Goal: Information Seeking & Learning: Learn about a topic

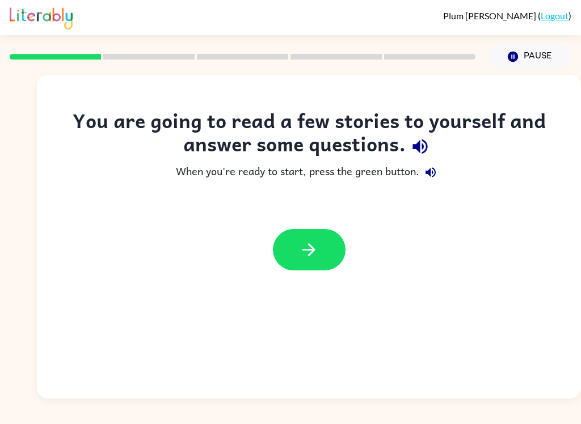
click at [423, 144] on icon "button" at bounding box center [420, 147] width 20 height 20
click at [435, 177] on icon "button" at bounding box center [431, 173] width 14 height 14
click at [424, 153] on icon "button" at bounding box center [420, 147] width 20 height 20
click at [306, 252] on icon "button" at bounding box center [309, 250] width 20 height 20
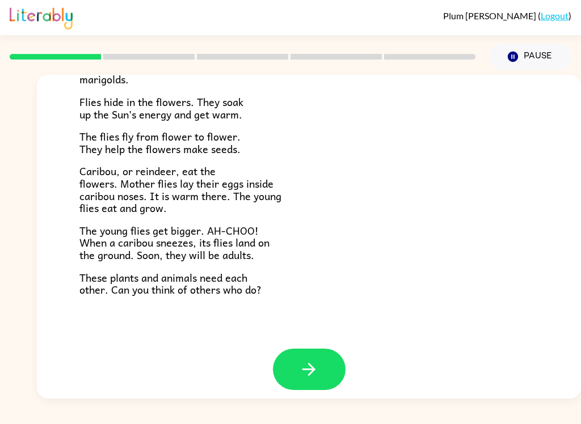
scroll to position [225, 0]
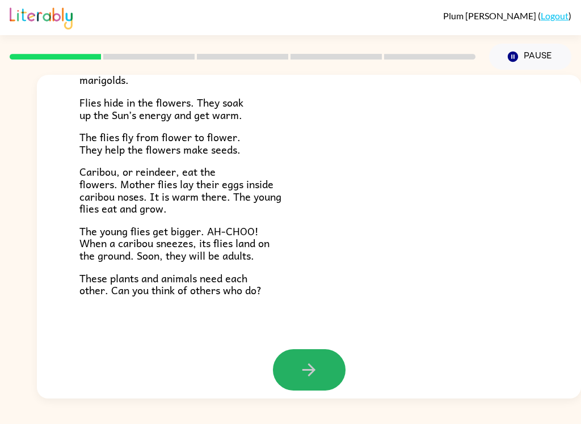
click at [304, 373] on button "button" at bounding box center [309, 370] width 73 height 41
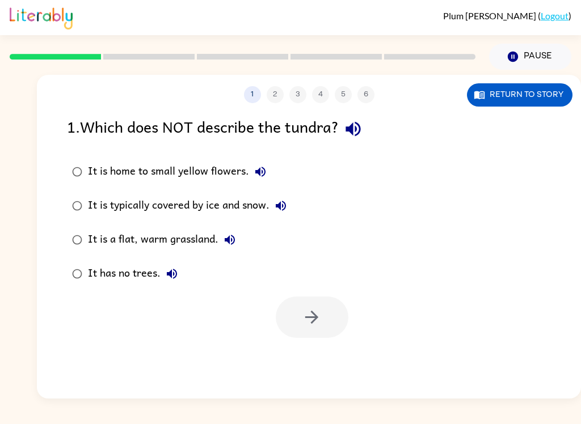
scroll to position [0, 0]
click at [259, 171] on icon "button" at bounding box center [260, 172] width 10 height 10
click at [262, 175] on icon "button" at bounding box center [261, 172] width 14 height 14
click at [261, 168] on icon "button" at bounding box center [260, 172] width 10 height 10
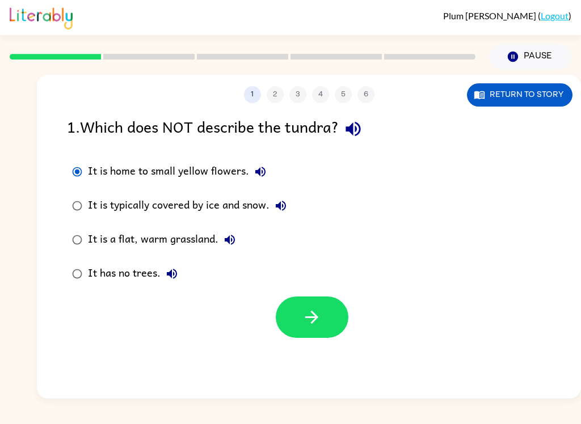
click at [283, 205] on icon "button" at bounding box center [281, 206] width 10 height 10
click at [306, 329] on button "button" at bounding box center [312, 317] width 73 height 41
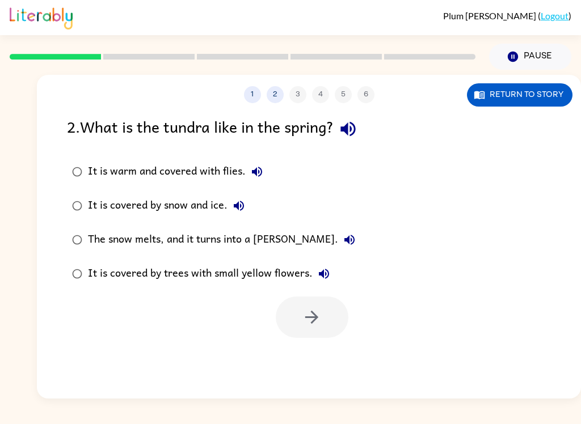
click at [253, 176] on icon "button" at bounding box center [257, 172] width 14 height 14
click at [242, 205] on icon "button" at bounding box center [239, 206] width 14 height 14
click at [338, 236] on button "The snow melts, and it turns into a [PERSON_NAME]." at bounding box center [349, 240] width 23 height 23
click at [322, 272] on icon "button" at bounding box center [324, 274] width 10 height 10
click at [256, 175] on icon "button" at bounding box center [257, 172] width 10 height 10
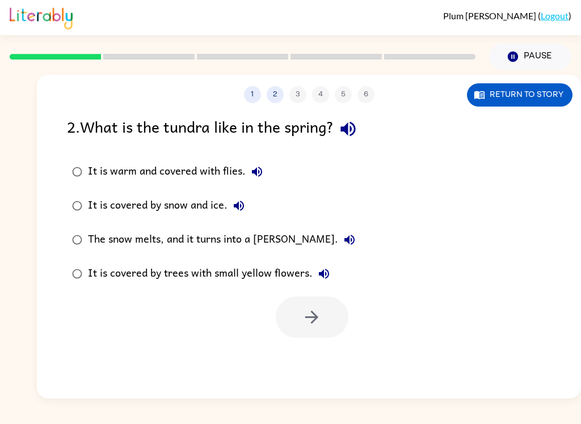
click at [255, 174] on icon "button" at bounding box center [257, 172] width 10 height 10
click at [327, 278] on icon "button" at bounding box center [324, 274] width 14 height 14
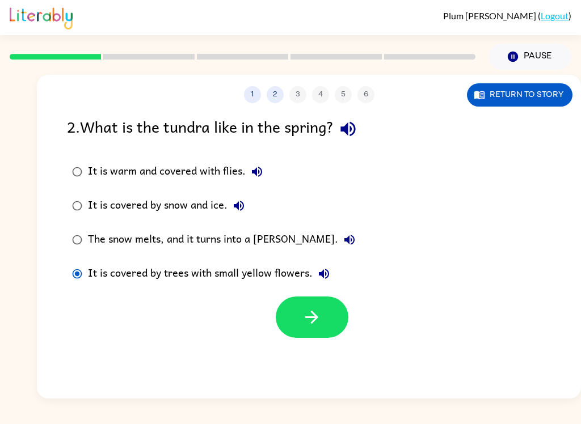
click at [306, 314] on icon "button" at bounding box center [312, 318] width 20 height 20
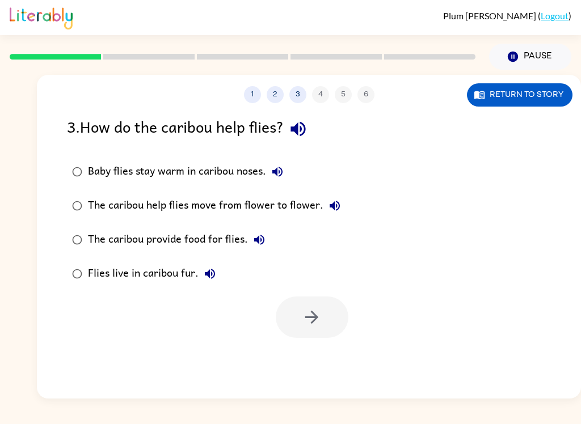
click at [278, 166] on icon "button" at bounding box center [278, 172] width 14 height 14
click at [336, 212] on icon "button" at bounding box center [335, 206] width 14 height 14
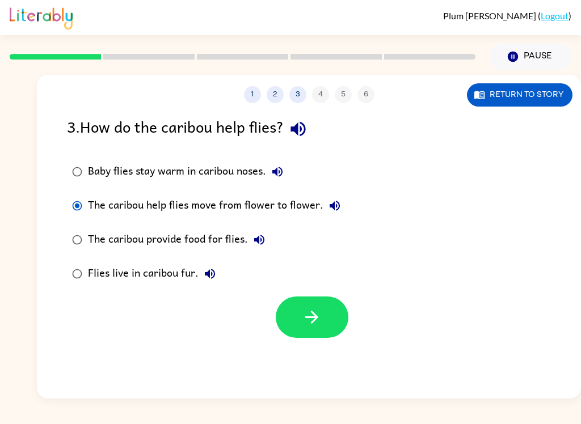
click at [314, 312] on icon "button" at bounding box center [312, 318] width 20 height 20
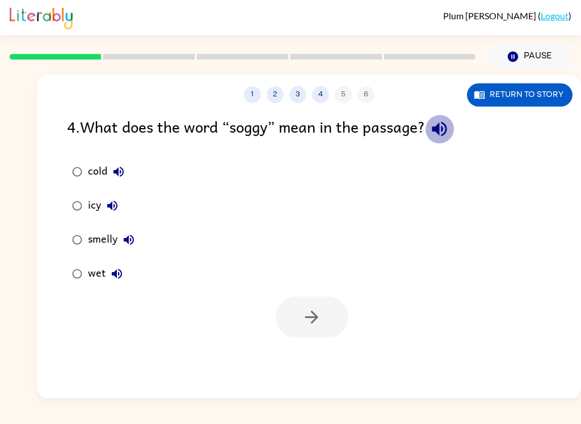
click at [447, 132] on icon "button" at bounding box center [439, 129] width 15 height 15
click at [129, 172] on button "cold" at bounding box center [118, 172] width 23 height 23
click at [120, 197] on div "icy" at bounding box center [106, 206] width 36 height 23
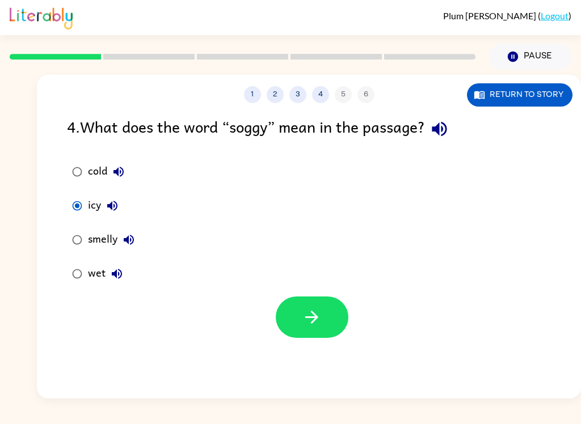
click at [112, 203] on icon "button" at bounding box center [112, 206] width 10 height 10
click at [136, 238] on icon "button" at bounding box center [129, 240] width 14 height 14
click at [121, 278] on icon "button" at bounding box center [117, 274] width 14 height 14
click at [301, 323] on button "button" at bounding box center [312, 317] width 73 height 41
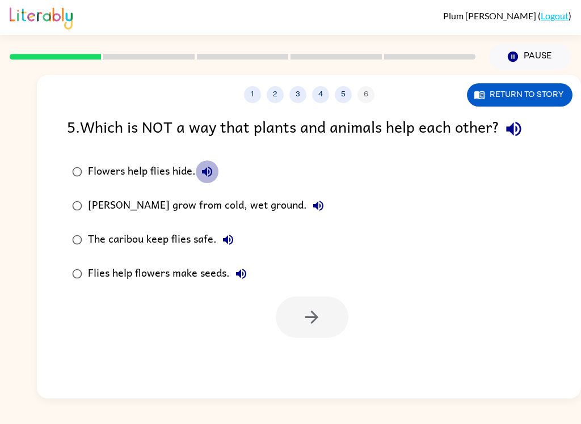
click at [205, 179] on icon "button" at bounding box center [207, 172] width 14 height 14
click at [519, 132] on icon "button" at bounding box center [513, 129] width 15 height 15
click at [204, 178] on icon "button" at bounding box center [207, 172] width 14 height 14
click at [318, 206] on icon "button" at bounding box center [319, 206] width 14 height 14
click at [230, 245] on icon "button" at bounding box center [228, 240] width 14 height 14
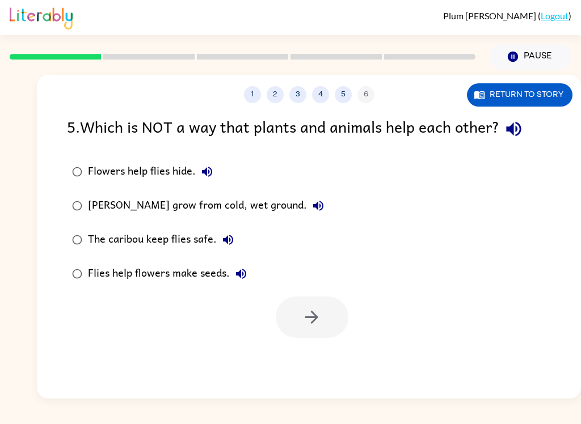
click at [237, 269] on icon "button" at bounding box center [241, 274] width 14 height 14
click at [314, 317] on div at bounding box center [312, 317] width 73 height 41
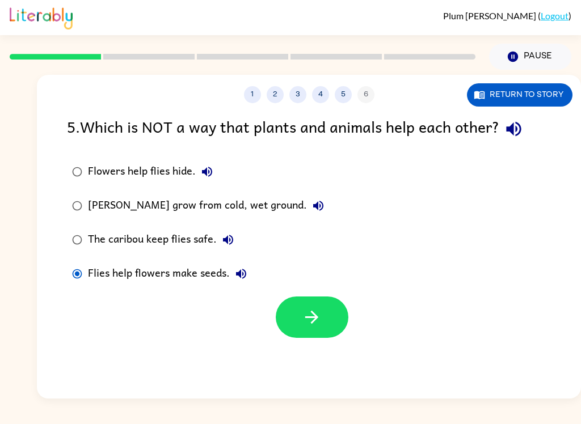
click at [308, 331] on button "button" at bounding box center [312, 317] width 73 height 41
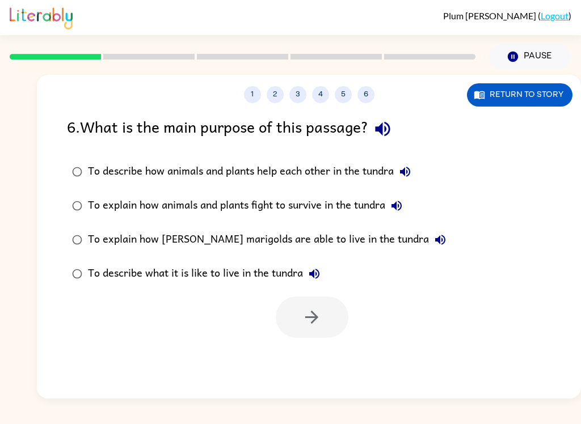
click at [393, 132] on icon "button" at bounding box center [383, 129] width 20 height 20
click at [410, 174] on icon "button" at bounding box center [405, 172] width 10 height 10
click at [315, 320] on div at bounding box center [312, 317] width 73 height 41
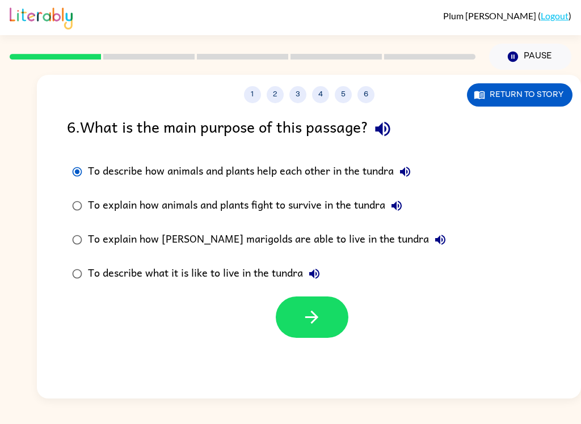
click at [315, 302] on button "button" at bounding box center [312, 317] width 73 height 41
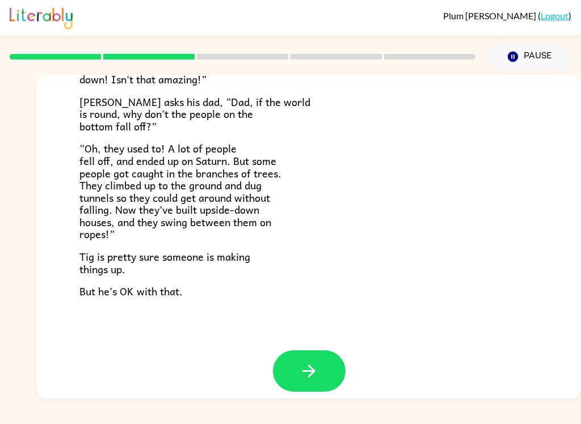
scroll to position [319, 0]
click at [310, 373] on button "button" at bounding box center [309, 371] width 73 height 41
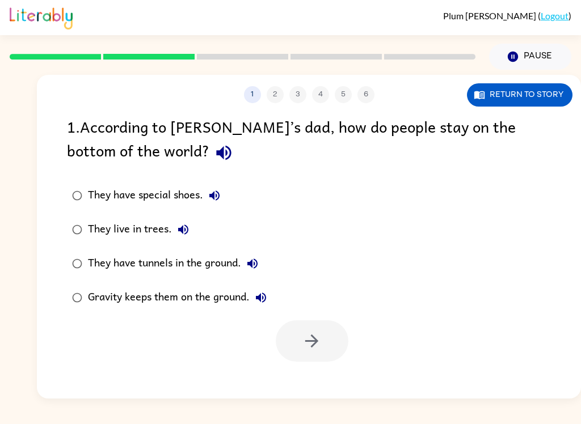
click at [110, 155] on div "1 . According to [PERSON_NAME]’s dad, how do people stay on the bottom of the w…" at bounding box center [309, 141] width 484 height 53
click at [214, 161] on icon "button" at bounding box center [224, 153] width 20 height 20
click at [216, 154] on icon "button" at bounding box center [223, 153] width 15 height 15
click at [214, 161] on icon "button" at bounding box center [224, 153] width 20 height 20
click at [222, 190] on button "They have special shoes." at bounding box center [214, 195] width 23 height 23
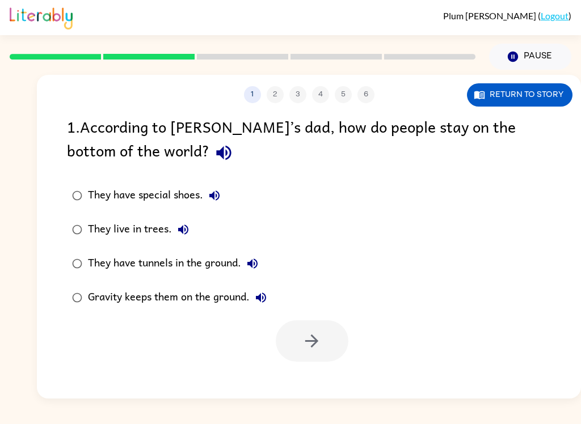
click at [224, 201] on button "They have special shoes." at bounding box center [214, 195] width 23 height 23
click at [192, 234] on button "They live in trees." at bounding box center [183, 229] width 23 height 23
click at [264, 263] on button "They have tunnels in the ground." at bounding box center [252, 264] width 23 height 23
click at [262, 296] on icon "button" at bounding box center [261, 298] width 10 height 10
click at [265, 296] on icon "button" at bounding box center [261, 298] width 14 height 14
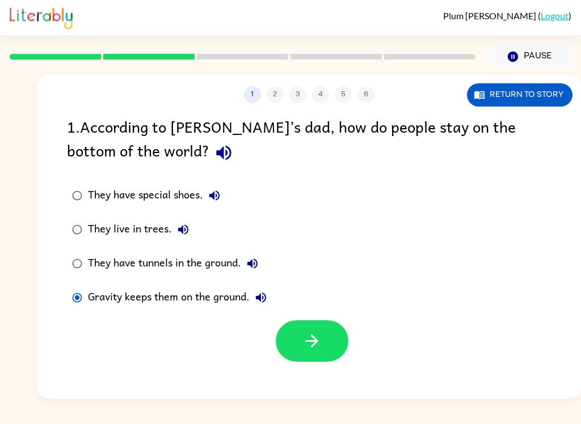
click at [313, 346] on icon "button" at bounding box center [312, 341] width 20 height 20
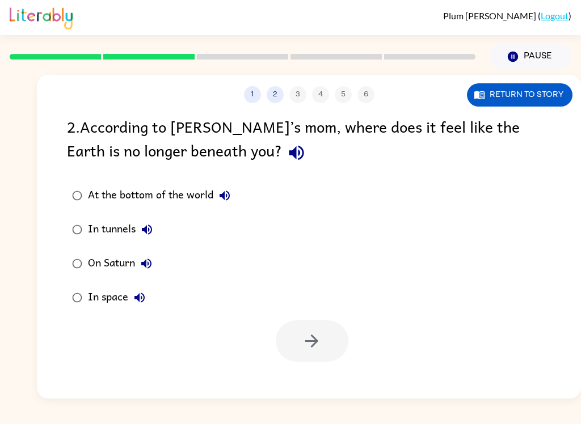
click at [287, 151] on icon "button" at bounding box center [297, 153] width 20 height 20
click at [216, 203] on button "At the bottom of the world" at bounding box center [224, 195] width 23 height 23
click at [143, 235] on icon "button" at bounding box center [147, 230] width 14 height 14
click at [127, 267] on div "On Saturn" at bounding box center [123, 264] width 70 height 23
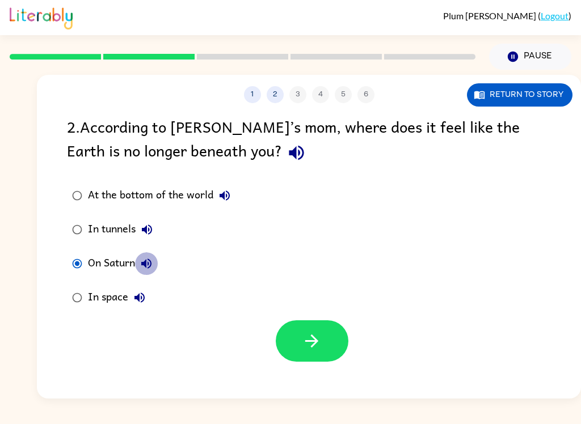
click at [141, 268] on icon "button" at bounding box center [147, 264] width 14 height 14
click at [144, 304] on icon "button" at bounding box center [140, 298] width 14 height 14
click at [284, 346] on button "button" at bounding box center [312, 341] width 73 height 41
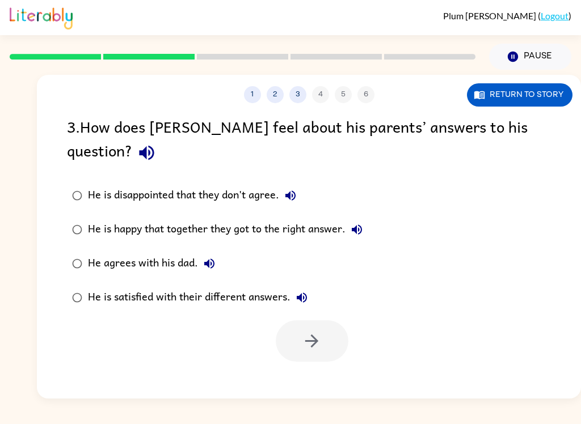
click at [157, 143] on icon "button" at bounding box center [147, 153] width 20 height 20
click at [296, 189] on icon "button" at bounding box center [291, 196] width 14 height 14
click at [366, 218] on button "He is happy that together they got to the right answer." at bounding box center [357, 229] width 23 height 23
click at [197, 253] on div "He agrees with his dad." at bounding box center [154, 264] width 133 height 23
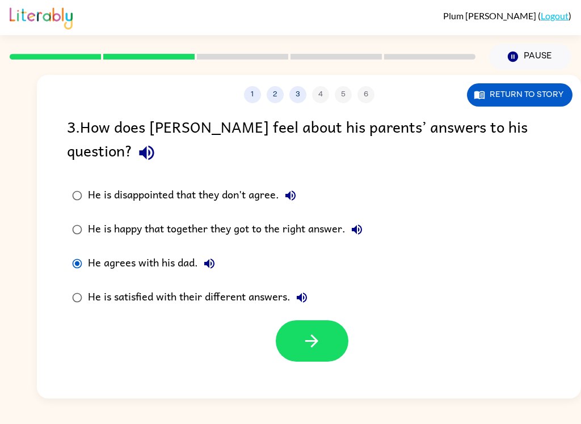
click at [216, 253] on button "He agrees with his dad." at bounding box center [209, 264] width 23 height 23
click at [208, 253] on button "He agrees with his dad." at bounding box center [209, 264] width 23 height 23
click at [211, 257] on icon "button" at bounding box center [210, 264] width 14 height 14
click at [302, 291] on icon "button" at bounding box center [302, 298] width 14 height 14
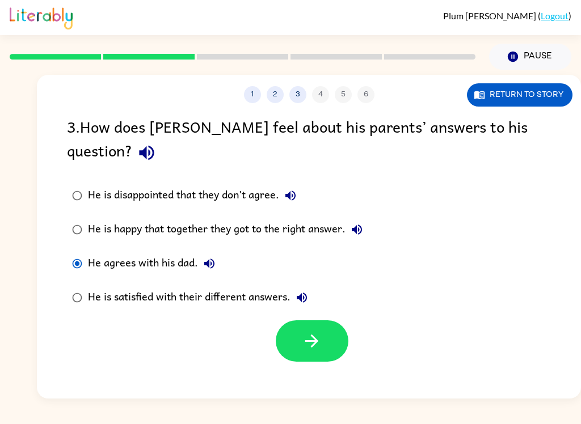
click at [285, 184] on button "He is disappointed that they don't agree." at bounding box center [290, 195] width 23 height 23
click at [291, 321] on button "button" at bounding box center [312, 341] width 73 height 41
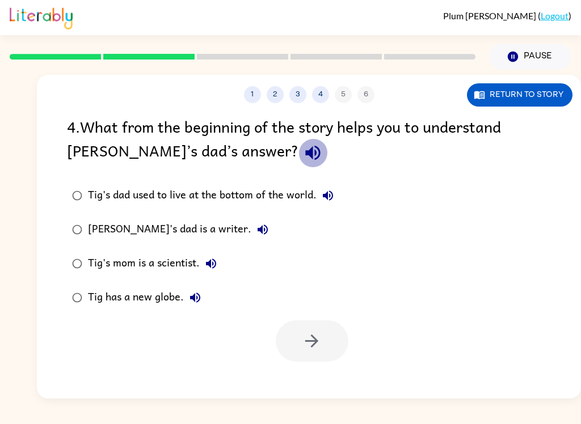
click at [303, 157] on icon "button" at bounding box center [313, 153] width 20 height 20
click at [333, 197] on icon "button" at bounding box center [328, 196] width 14 height 14
click at [258, 233] on icon "button" at bounding box center [263, 230] width 10 height 10
click at [212, 266] on icon "button" at bounding box center [211, 264] width 10 height 10
click at [197, 308] on button "Tig has a new globe." at bounding box center [195, 298] width 23 height 23
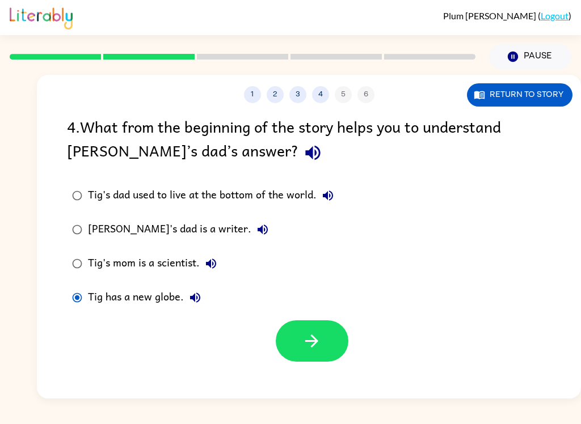
click at [300, 361] on button "button" at bounding box center [312, 341] width 73 height 41
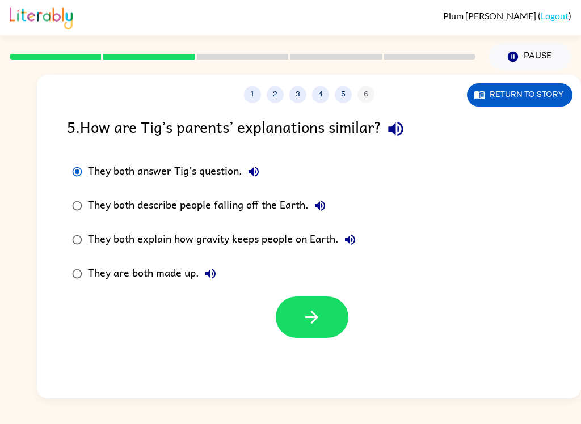
click at [403, 132] on icon "button" at bounding box center [395, 129] width 15 height 15
click at [253, 163] on button "They both answer Tig’s question." at bounding box center [253, 172] width 23 height 23
click at [313, 329] on button "button" at bounding box center [312, 317] width 73 height 41
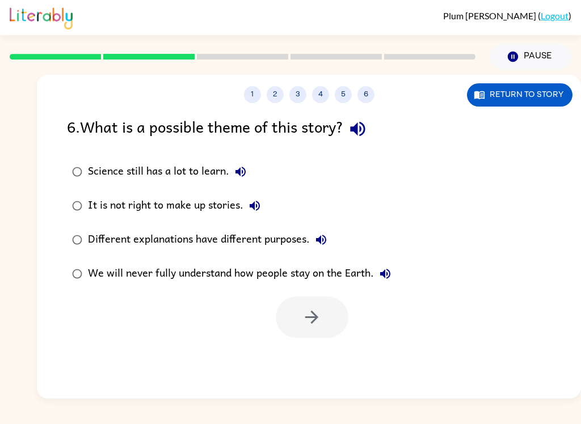
click at [365, 131] on icon "button" at bounding box center [357, 129] width 15 height 15
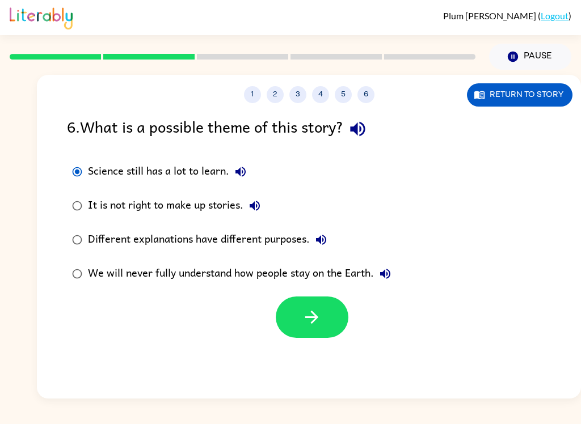
click at [231, 173] on button "Science still has a lot to learn." at bounding box center [240, 172] width 23 height 23
click at [254, 208] on icon "button" at bounding box center [255, 206] width 10 height 10
click at [320, 239] on icon "button" at bounding box center [321, 240] width 10 height 10
click at [390, 275] on icon "button" at bounding box center [385, 274] width 10 height 10
click at [230, 374] on div "1 2 3 4 5 6 Return to story 6 . What is a possible theme of this story? Science…" at bounding box center [309, 237] width 544 height 324
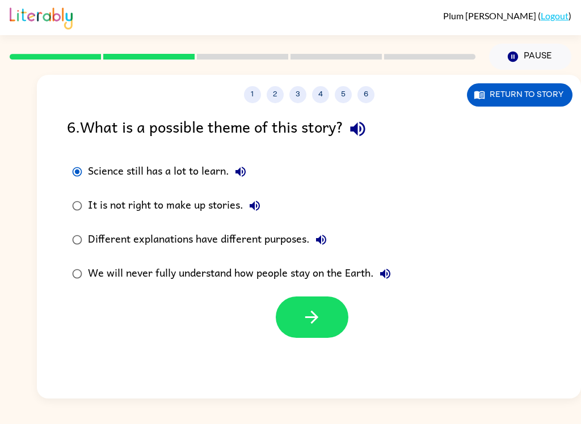
click at [243, 175] on icon "button" at bounding box center [241, 172] width 14 height 14
click at [297, 325] on button "button" at bounding box center [312, 317] width 73 height 41
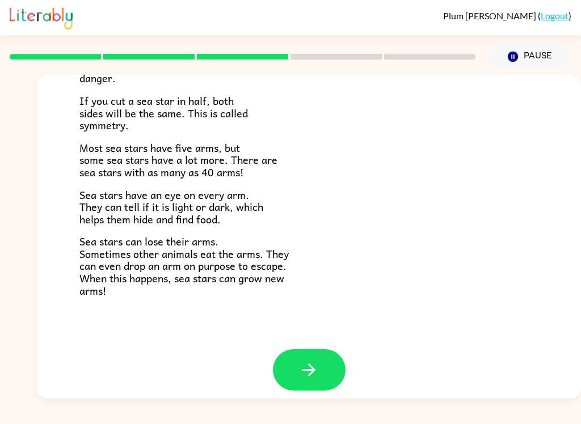
scroll to position [317, 0]
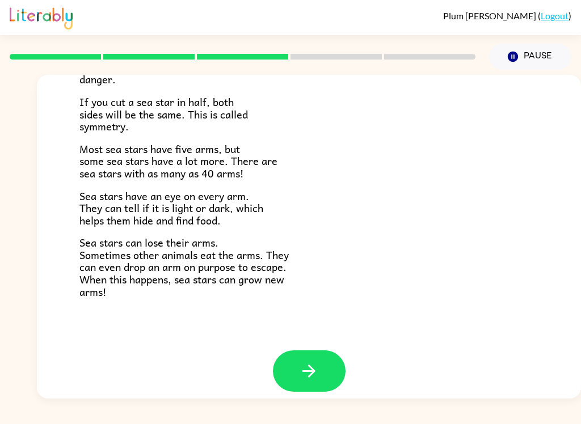
click at [302, 375] on button "button" at bounding box center [309, 371] width 73 height 41
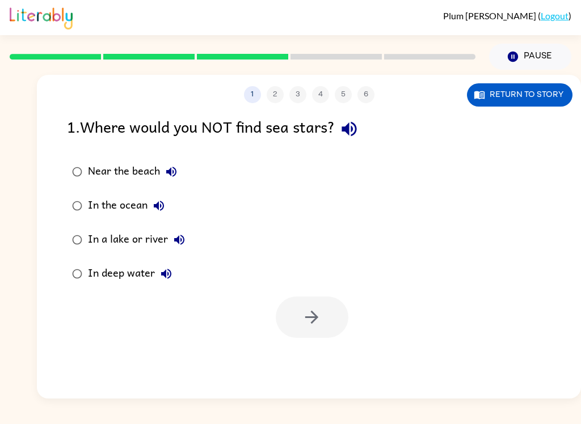
click at [354, 137] on icon "button" at bounding box center [349, 129] width 20 height 20
click at [171, 168] on icon "button" at bounding box center [172, 172] width 14 height 14
click at [165, 213] on icon "button" at bounding box center [159, 206] width 14 height 14
click at [185, 242] on icon "button" at bounding box center [179, 240] width 14 height 14
click at [165, 285] on button "In deep water" at bounding box center [166, 274] width 23 height 23
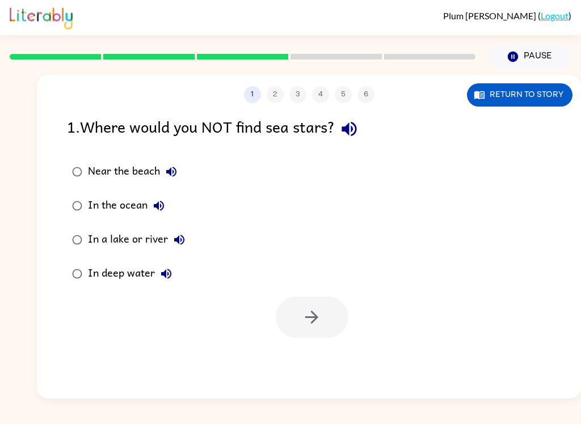
click at [178, 248] on button "In a lake or river" at bounding box center [179, 240] width 23 height 23
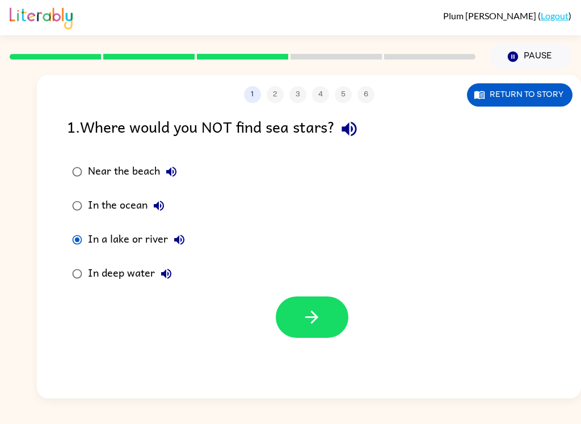
click at [306, 314] on icon "button" at bounding box center [312, 318] width 20 height 20
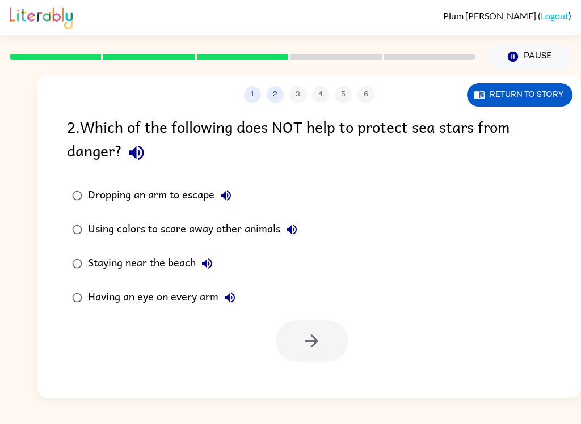
click at [136, 148] on icon "button" at bounding box center [136, 153] width 15 height 15
click at [227, 198] on icon "button" at bounding box center [226, 196] width 14 height 14
click at [298, 233] on icon "button" at bounding box center [292, 230] width 14 height 14
click at [210, 268] on icon "button" at bounding box center [207, 264] width 14 height 14
click at [232, 305] on icon "button" at bounding box center [230, 298] width 14 height 14
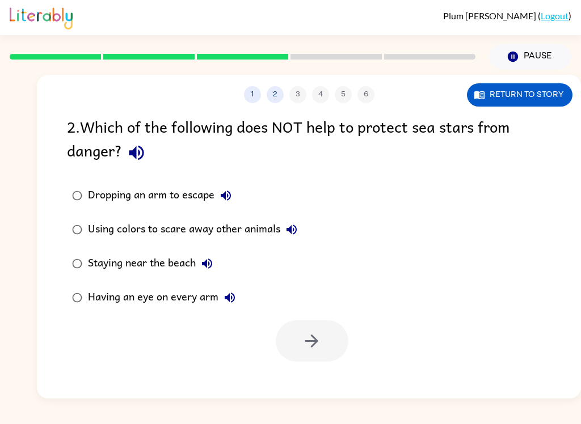
click at [226, 302] on icon "button" at bounding box center [230, 298] width 14 height 14
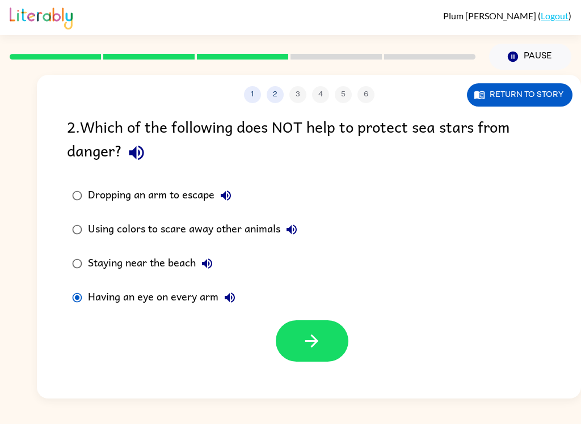
click at [304, 344] on icon "button" at bounding box center [312, 341] width 20 height 20
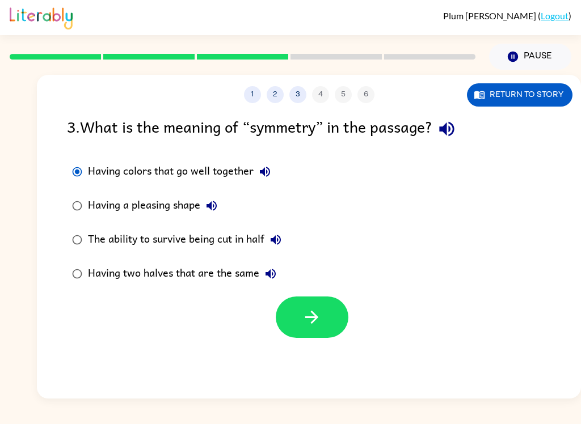
click at [260, 173] on icon "button" at bounding box center [265, 172] width 14 height 14
click at [453, 119] on button "button" at bounding box center [446, 129] width 29 height 29
click at [269, 176] on icon "button" at bounding box center [265, 172] width 14 height 14
click at [209, 213] on icon "button" at bounding box center [212, 206] width 14 height 14
click at [271, 243] on icon "button" at bounding box center [276, 240] width 14 height 14
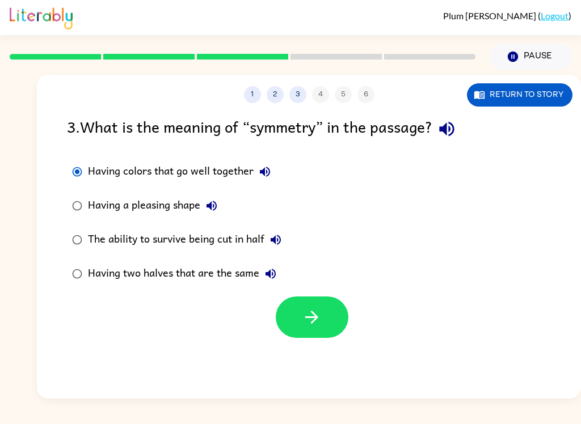
click at [277, 284] on button "Having two halves that are the same" at bounding box center [270, 274] width 23 height 23
click at [272, 285] on button "Having two halves that are the same" at bounding box center [270, 274] width 23 height 23
click at [271, 284] on button "Having two halves that are the same" at bounding box center [270, 274] width 23 height 23
click at [271, 274] on icon "button" at bounding box center [271, 274] width 10 height 10
click at [268, 277] on icon "button" at bounding box center [271, 274] width 14 height 14
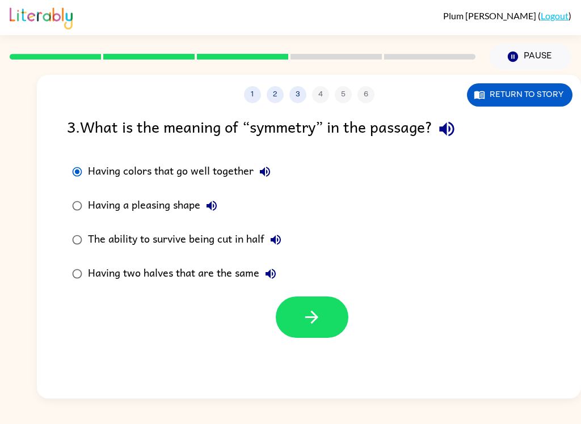
click at [207, 205] on icon "button" at bounding box center [212, 206] width 14 height 14
click at [310, 315] on icon "button" at bounding box center [312, 318] width 20 height 20
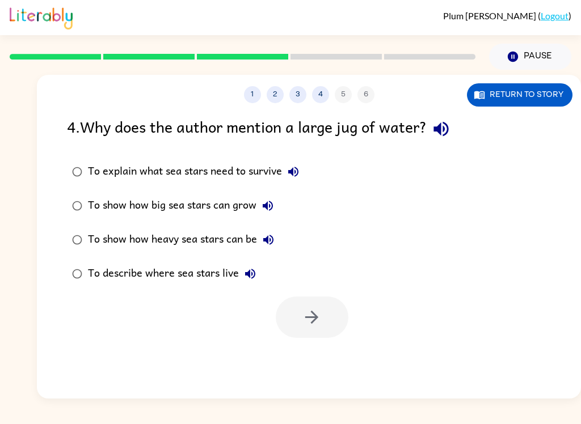
click at [294, 175] on icon "button" at bounding box center [293, 172] width 10 height 10
click at [441, 134] on icon "button" at bounding box center [441, 129] width 20 height 20
click at [270, 208] on icon "button" at bounding box center [268, 206] width 10 height 10
click at [275, 247] on icon "button" at bounding box center [269, 240] width 14 height 14
click at [250, 284] on button "To describe where sea stars live" at bounding box center [250, 274] width 23 height 23
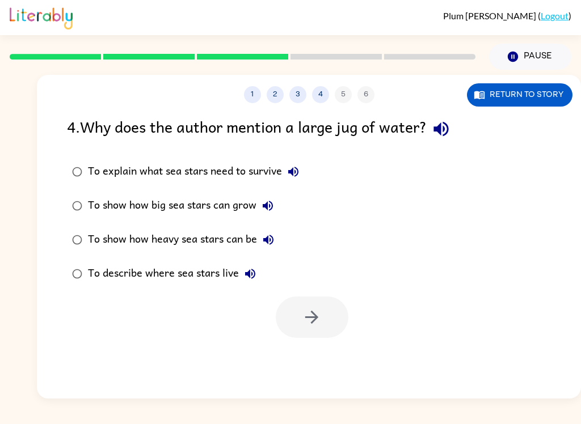
click at [310, 324] on div at bounding box center [312, 317] width 73 height 41
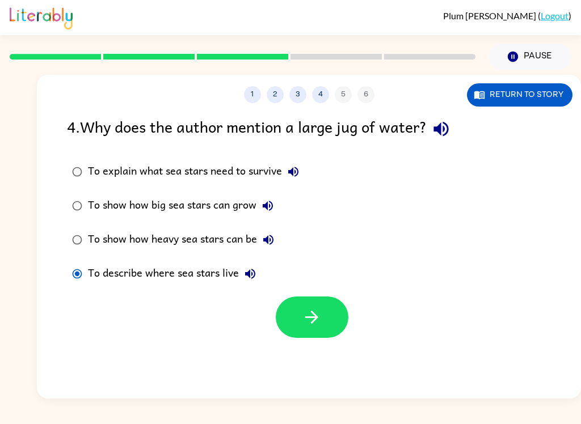
click at [316, 327] on icon "button" at bounding box center [312, 318] width 20 height 20
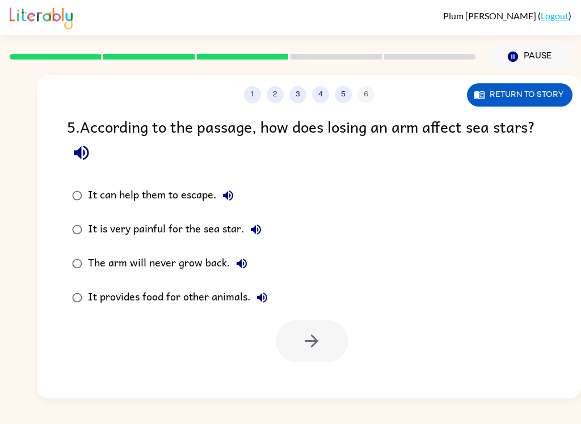
click at [73, 157] on icon "button" at bounding box center [81, 153] width 20 height 20
click at [229, 194] on icon "button" at bounding box center [228, 196] width 14 height 14
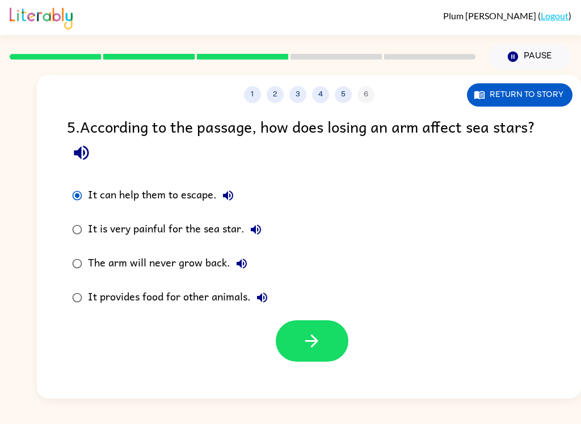
click at [308, 345] on icon "button" at bounding box center [312, 341] width 20 height 20
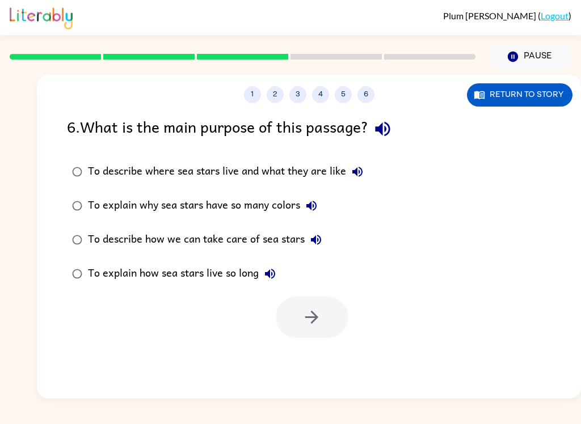
click at [387, 134] on icon "button" at bounding box center [383, 129] width 20 height 20
click at [359, 180] on button "To describe where sea stars live and what they are like" at bounding box center [357, 172] width 23 height 23
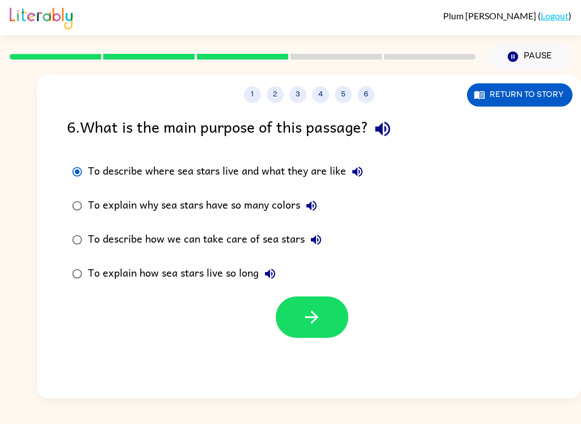
click at [326, 338] on button "button" at bounding box center [312, 317] width 73 height 41
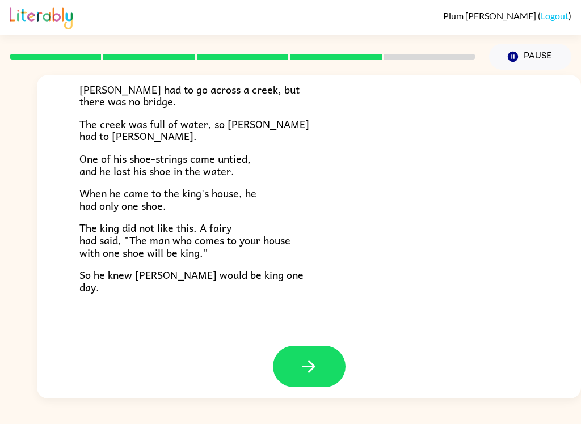
scroll to position [188, 0]
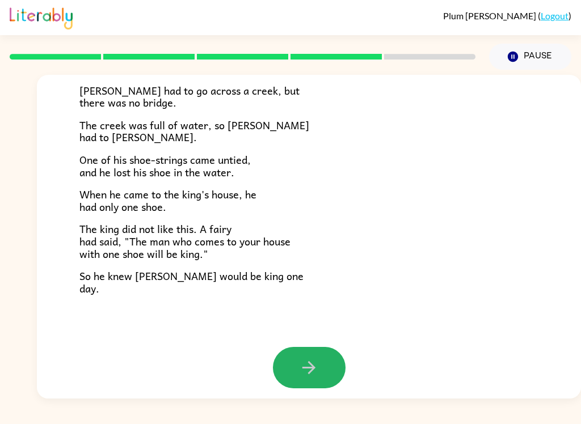
click at [307, 377] on button "button" at bounding box center [309, 367] width 73 height 41
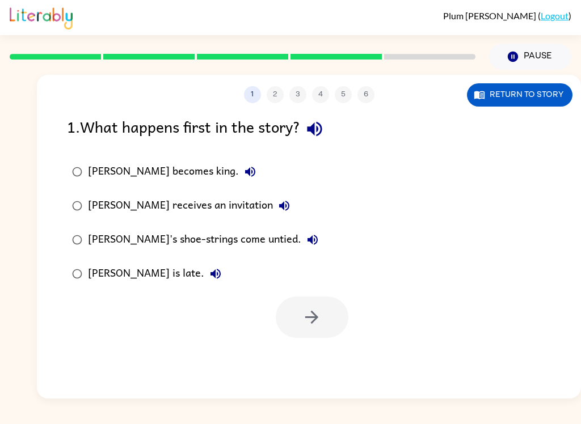
click at [326, 117] on button "button" at bounding box center [314, 129] width 29 height 29
click at [245, 174] on icon "button" at bounding box center [250, 172] width 10 height 10
click at [277, 207] on icon "button" at bounding box center [284, 206] width 14 height 14
click at [306, 234] on icon "button" at bounding box center [313, 240] width 14 height 14
click at [204, 284] on button "[PERSON_NAME] is late." at bounding box center [215, 274] width 23 height 23
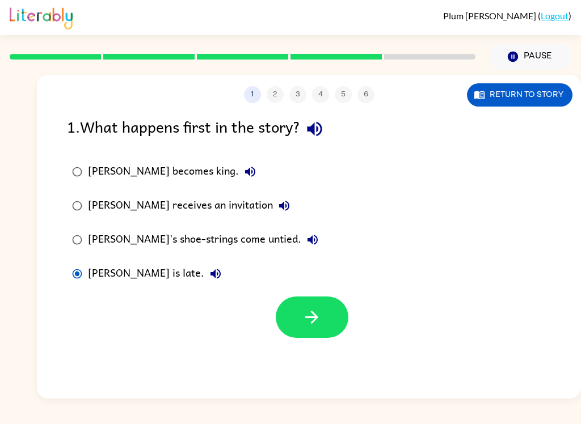
click at [307, 335] on button "button" at bounding box center [312, 317] width 73 height 41
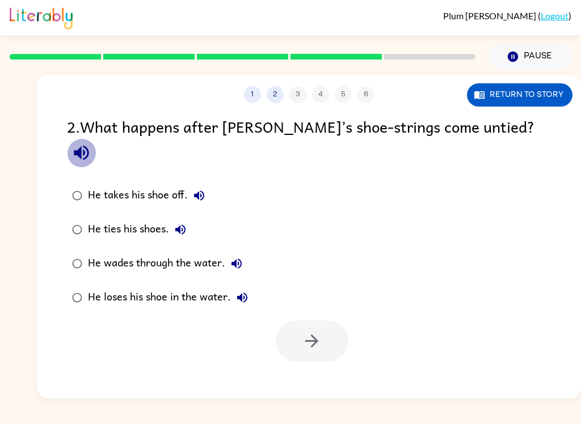
click at [91, 143] on icon "button" at bounding box center [81, 153] width 20 height 20
click at [197, 191] on icon "button" at bounding box center [199, 196] width 10 height 10
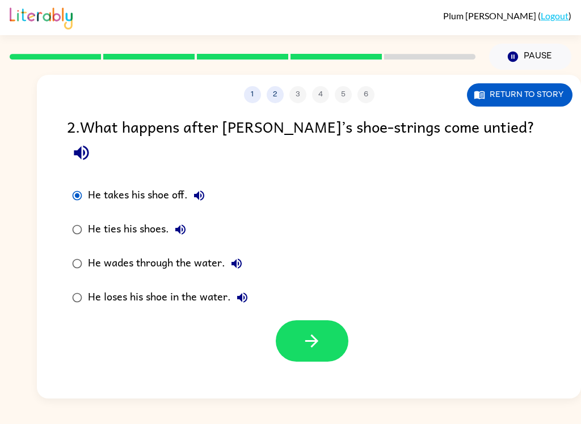
click at [327, 325] on button "button" at bounding box center [312, 341] width 73 height 41
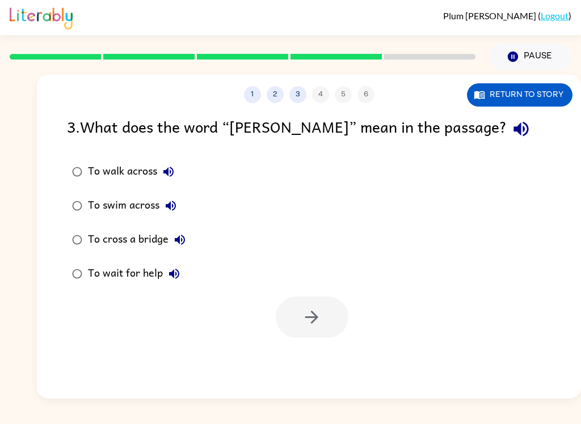
click at [507, 131] on button "button" at bounding box center [521, 129] width 29 height 29
click at [507, 128] on button "button" at bounding box center [521, 129] width 29 height 29
click at [172, 162] on button "To walk across" at bounding box center [168, 172] width 23 height 23
click at [174, 204] on icon "button" at bounding box center [171, 206] width 14 height 14
click at [190, 235] on button "To cross a bridge" at bounding box center [180, 240] width 23 height 23
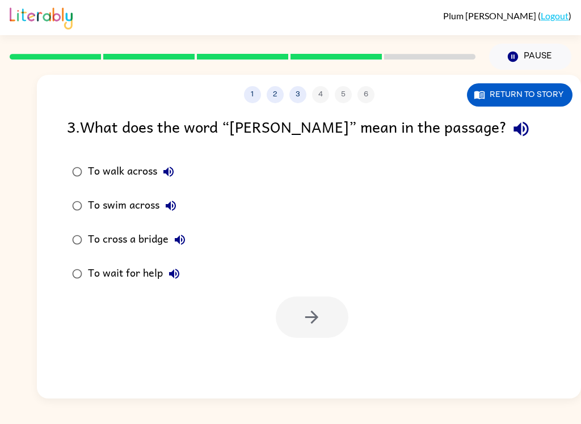
click at [183, 270] on button "To wait for help" at bounding box center [174, 274] width 23 height 23
click at [175, 167] on icon "button" at bounding box center [169, 172] width 14 height 14
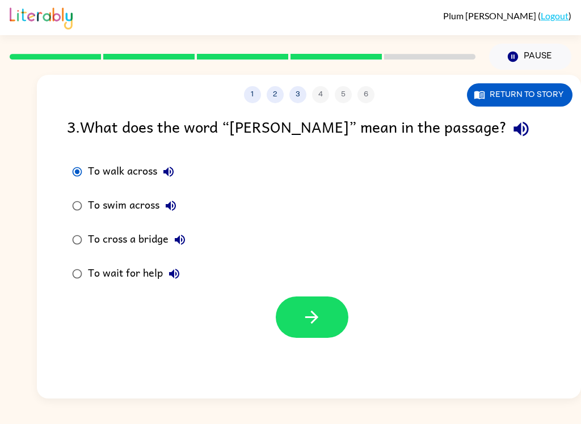
click at [323, 314] on button "button" at bounding box center [312, 317] width 73 height 41
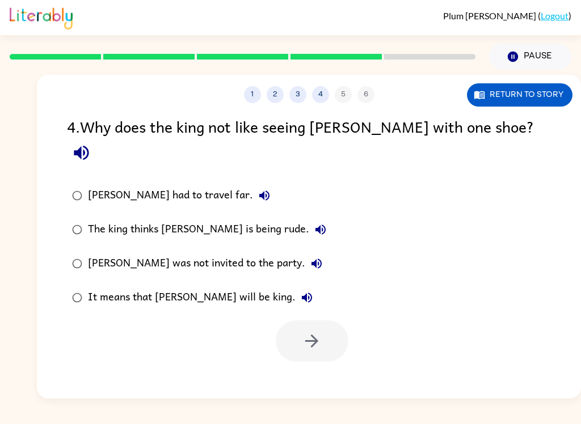
click at [96, 138] on button "button" at bounding box center [81, 152] width 29 height 29
click at [253, 184] on button "[PERSON_NAME] had to travel far." at bounding box center [264, 195] width 23 height 23
click at [314, 223] on icon "button" at bounding box center [321, 230] width 14 height 14
click at [312, 259] on icon "button" at bounding box center [317, 264] width 10 height 10
click at [296, 287] on button "It means that [PERSON_NAME] will be king." at bounding box center [307, 298] width 23 height 23
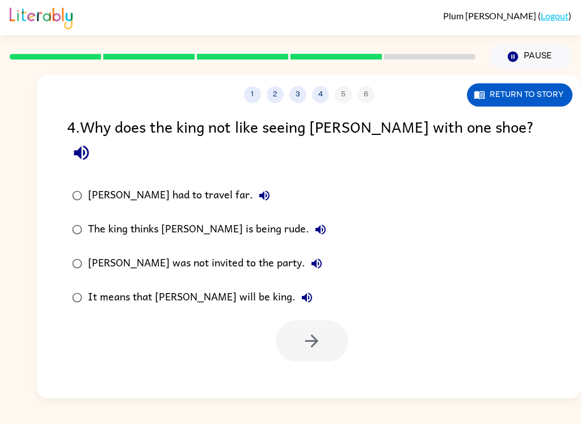
click at [309, 218] on button "The king thinks [PERSON_NAME] is being rude." at bounding box center [320, 229] width 23 height 23
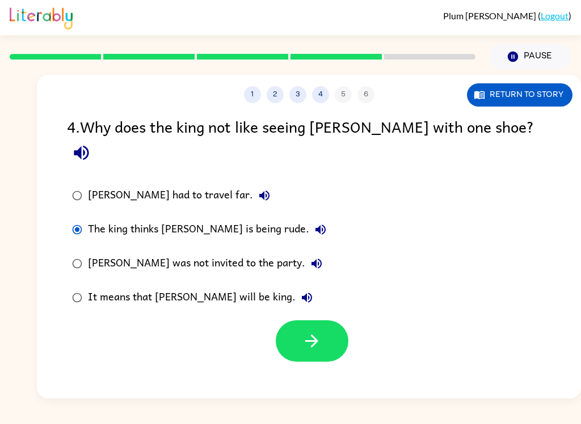
click at [304, 331] on icon "button" at bounding box center [312, 341] width 20 height 20
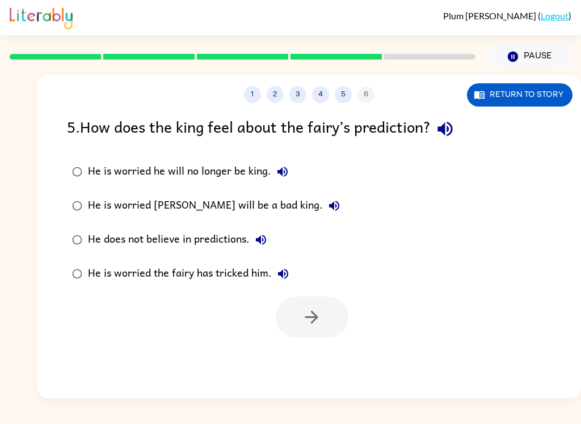
click at [460, 128] on button "button" at bounding box center [445, 129] width 29 height 29
click at [290, 165] on button "He is worried he will no longer be king." at bounding box center [282, 172] width 23 height 23
click at [327, 201] on icon "button" at bounding box center [334, 206] width 14 height 14
click at [261, 233] on button "He does not believe in predictions." at bounding box center [261, 240] width 23 height 23
click at [293, 273] on button "He is worried the fairy has tricked him." at bounding box center [283, 274] width 23 height 23
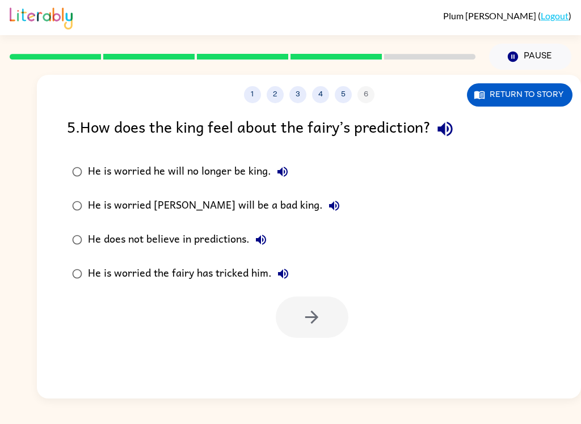
click at [323, 212] on button "He is worried [PERSON_NAME] will be a bad king." at bounding box center [334, 206] width 23 height 23
click at [87, 196] on label "He is worried [PERSON_NAME] will be a bad king." at bounding box center [206, 206] width 291 height 34
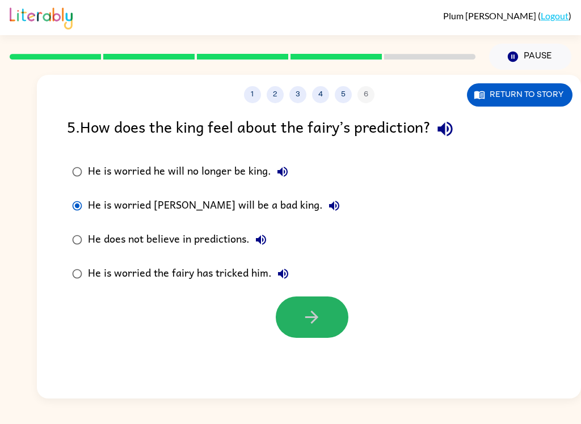
click at [327, 312] on button "button" at bounding box center [312, 317] width 73 height 41
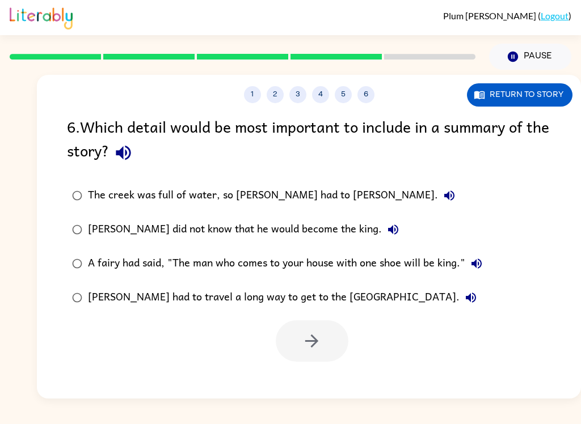
click at [133, 146] on icon "button" at bounding box center [123, 153] width 20 height 20
click at [438, 195] on button "The creek was full of water, so [PERSON_NAME] had to [PERSON_NAME]." at bounding box center [449, 195] width 23 height 23
click at [382, 234] on button "[PERSON_NAME] did not know that he would become the king." at bounding box center [393, 229] width 23 height 23
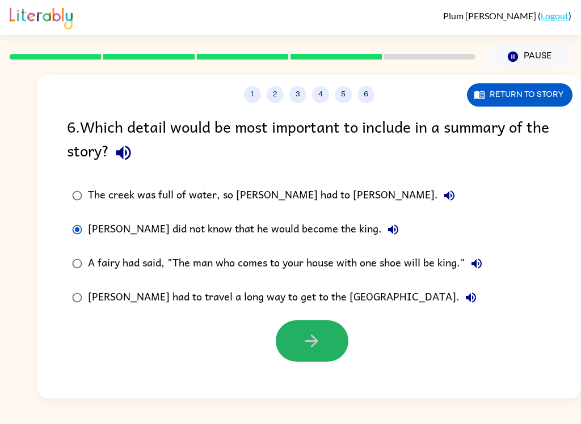
click at [314, 356] on button "button" at bounding box center [312, 341] width 73 height 41
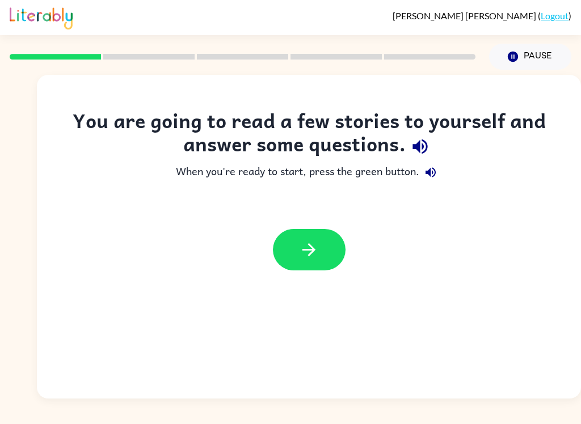
click at [297, 265] on button "button" at bounding box center [309, 249] width 73 height 41
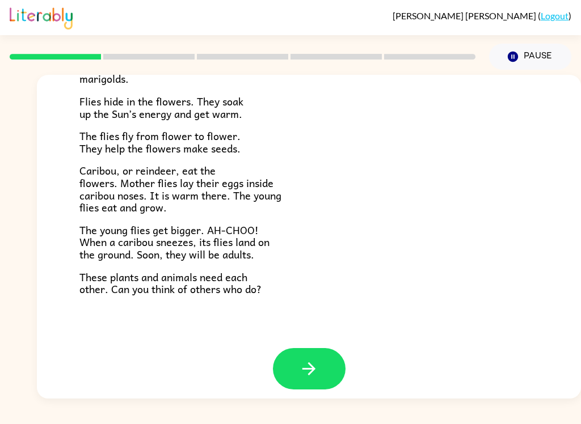
scroll to position [225, 0]
click at [328, 355] on button "button" at bounding box center [309, 369] width 73 height 41
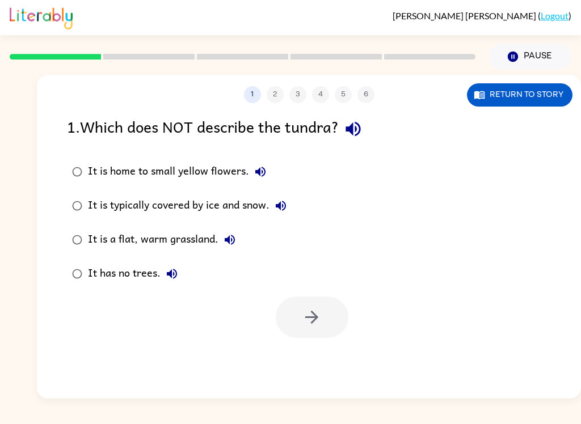
scroll to position [0, 0]
click at [255, 171] on icon "button" at bounding box center [260, 172] width 10 height 10
click at [352, 132] on icon "button" at bounding box center [353, 129] width 20 height 20
click at [264, 178] on icon "button" at bounding box center [261, 172] width 14 height 14
click at [276, 214] on button "It is typically covered by ice and snow." at bounding box center [281, 206] width 23 height 23
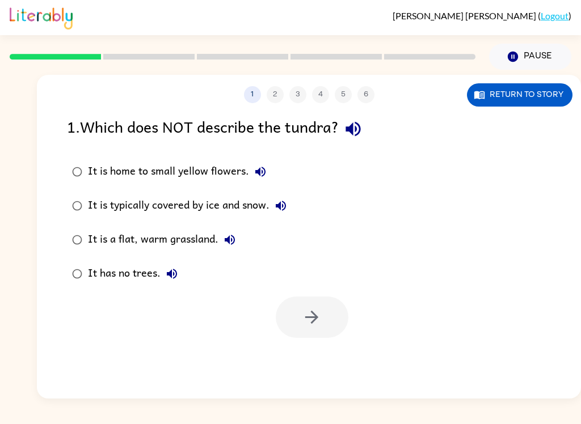
click at [279, 204] on icon "button" at bounding box center [281, 206] width 14 height 14
click at [274, 208] on button "It is typically covered by ice and snow." at bounding box center [281, 206] width 23 height 23
click at [227, 238] on icon "button" at bounding box center [230, 240] width 14 height 14
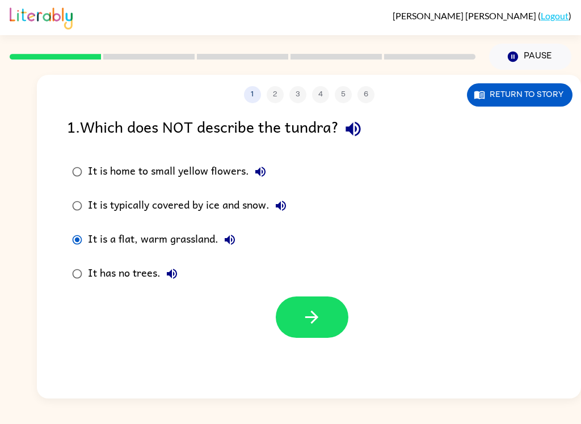
click at [161, 275] on button "It has no trees." at bounding box center [172, 274] width 23 height 23
click at [325, 337] on button "button" at bounding box center [312, 317] width 73 height 41
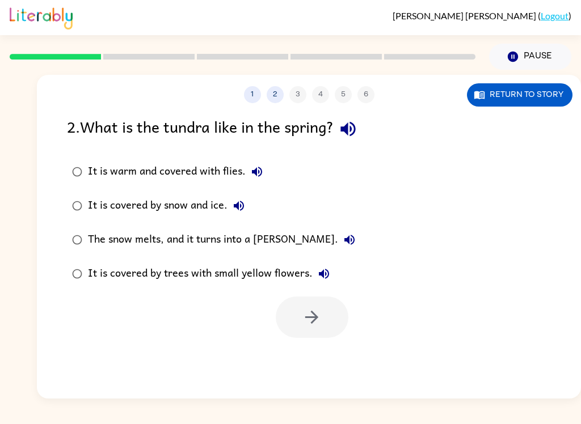
click at [316, 309] on div at bounding box center [312, 317] width 73 height 41
click at [315, 308] on div at bounding box center [312, 317] width 73 height 41
click at [314, 324] on div at bounding box center [312, 317] width 73 height 41
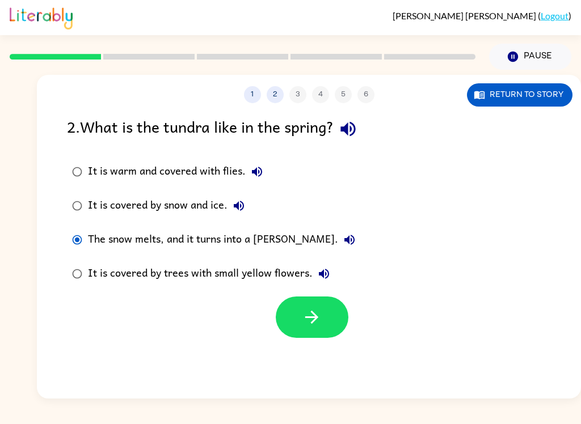
click at [335, 318] on button "button" at bounding box center [312, 317] width 73 height 41
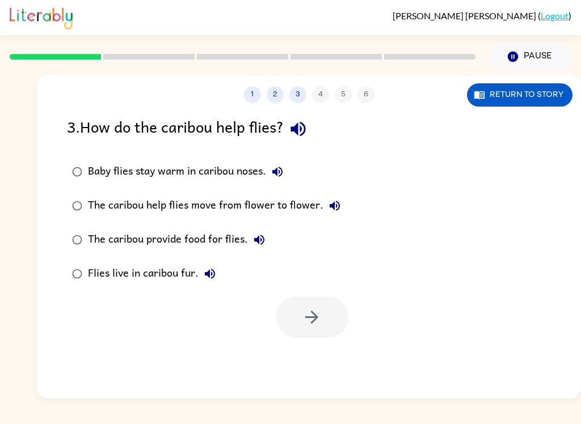
click at [272, 88] on button "2" at bounding box center [275, 94] width 17 height 17
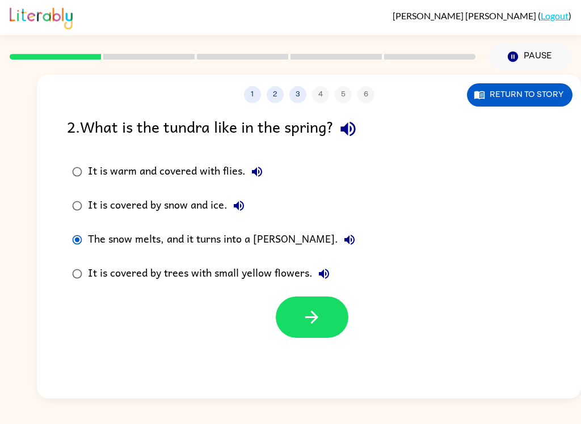
click at [341, 133] on button "button" at bounding box center [348, 129] width 29 height 29
click at [358, 130] on icon "button" at bounding box center [348, 129] width 20 height 20
click at [253, 176] on icon "button" at bounding box center [257, 172] width 14 height 14
click at [238, 201] on icon "button" at bounding box center [239, 206] width 14 height 14
click at [343, 235] on icon "button" at bounding box center [350, 240] width 14 height 14
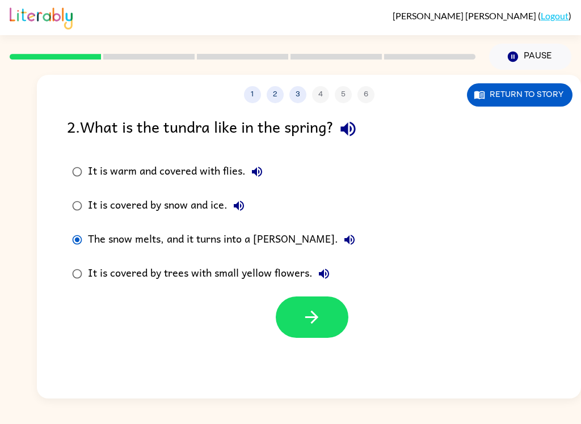
click at [319, 271] on icon "button" at bounding box center [324, 274] width 14 height 14
click at [313, 318] on icon "button" at bounding box center [311, 317] width 13 height 13
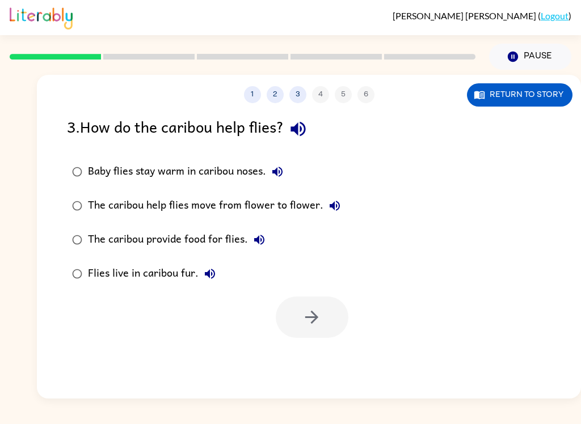
click at [269, 171] on button "Baby flies stay warm in caribou noses." at bounding box center [277, 172] width 23 height 23
click at [332, 201] on icon "button" at bounding box center [335, 206] width 14 height 14
click at [342, 205] on button "The caribou help flies move from flower to flower." at bounding box center [334, 206] width 23 height 23
click at [257, 241] on icon "button" at bounding box center [259, 240] width 10 height 10
click at [204, 274] on icon "button" at bounding box center [210, 274] width 14 height 14
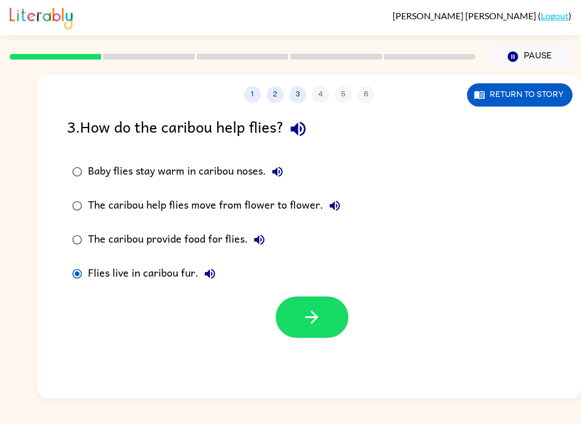
click at [318, 310] on icon "button" at bounding box center [312, 318] width 20 height 20
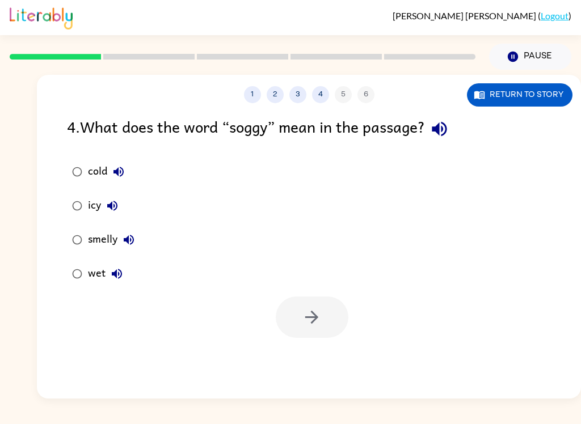
click at [113, 175] on icon "button" at bounding box center [119, 172] width 14 height 14
click at [72, 119] on div "4 . What does the word “soggy” mean in the passage?" at bounding box center [309, 129] width 484 height 29
click at [443, 129] on icon "button" at bounding box center [439, 129] width 15 height 15
click at [106, 165] on div "cold" at bounding box center [109, 172] width 42 height 23
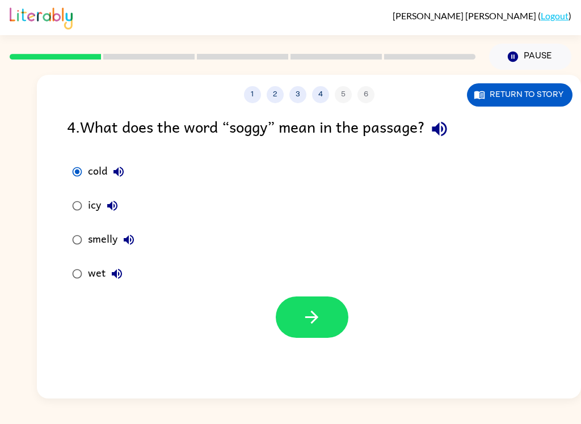
click at [118, 183] on button "cold" at bounding box center [118, 172] width 23 height 23
click at [106, 197] on button "icy" at bounding box center [112, 206] width 23 height 23
click at [104, 195] on div "icy" at bounding box center [106, 206] width 36 height 23
click at [120, 243] on button "smelly" at bounding box center [128, 240] width 23 height 23
click at [121, 242] on button "smelly" at bounding box center [128, 240] width 23 height 23
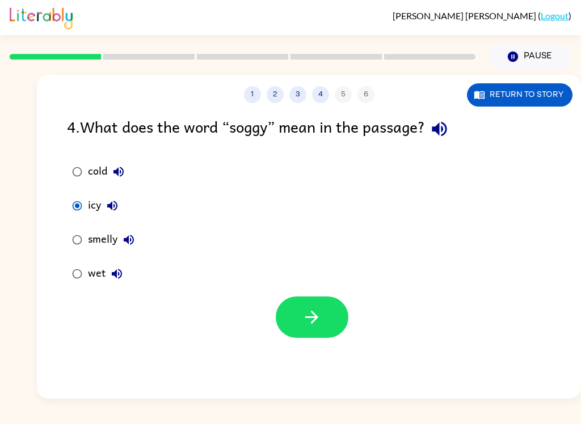
click at [132, 239] on icon "button" at bounding box center [129, 240] width 14 height 14
click at [121, 237] on button "smelly" at bounding box center [128, 240] width 23 height 23
click at [119, 275] on icon "button" at bounding box center [117, 274] width 14 height 14
click at [310, 318] on icon "button" at bounding box center [311, 317] width 13 height 13
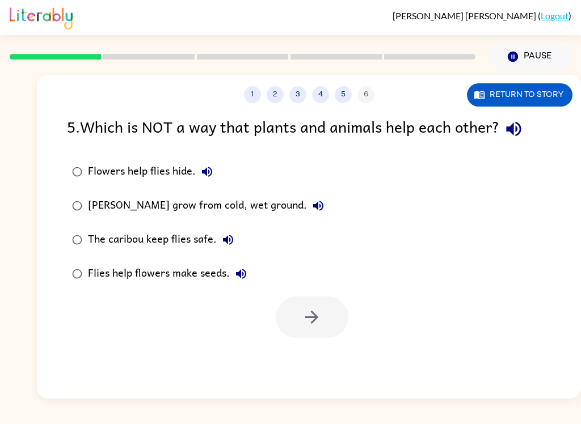
click at [203, 173] on icon "button" at bounding box center [207, 172] width 10 height 10
click at [198, 176] on button "Flowers help flies hide." at bounding box center [207, 172] width 23 height 23
click at [514, 131] on icon "button" at bounding box center [513, 129] width 15 height 15
click at [211, 180] on button "Flowers help flies hide." at bounding box center [207, 172] width 23 height 23
click at [197, 179] on button "Flowers help flies hide." at bounding box center [207, 172] width 23 height 23
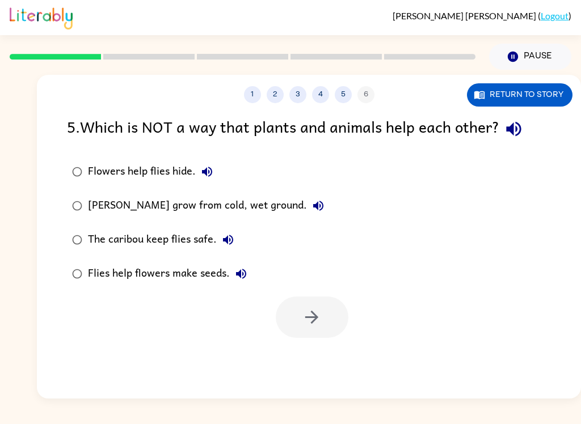
click at [212, 170] on icon "button" at bounding box center [207, 172] width 14 height 14
click at [213, 171] on icon "button" at bounding box center [207, 172] width 14 height 14
click at [307, 208] on button "[PERSON_NAME] grow from cold, wet ground." at bounding box center [318, 206] width 23 height 23
click at [219, 242] on button "The caribou keep flies safe." at bounding box center [228, 240] width 23 height 23
click at [233, 285] on div "Flies help flowers make seeds." at bounding box center [170, 274] width 165 height 23
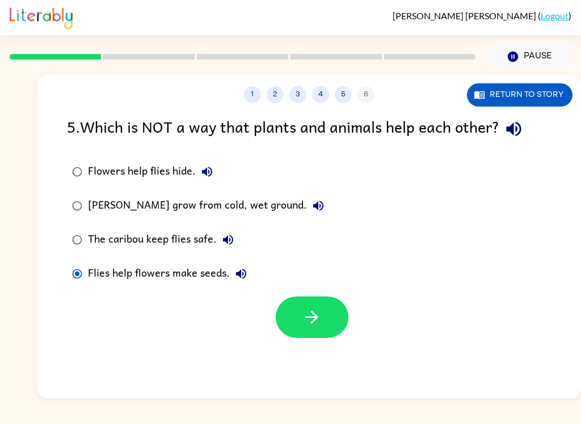
click at [237, 278] on icon "button" at bounding box center [241, 274] width 14 height 14
click at [298, 330] on button "button" at bounding box center [312, 317] width 73 height 41
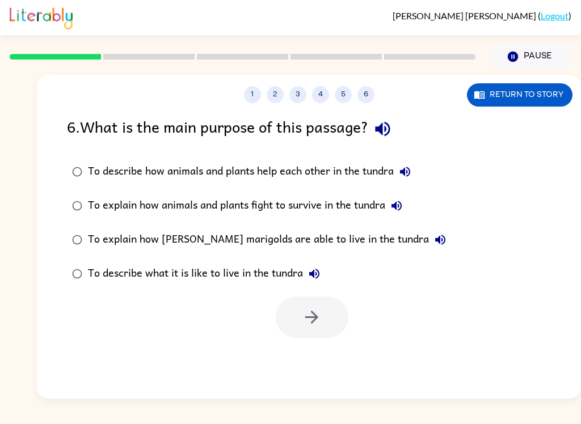
click at [388, 134] on icon "button" at bounding box center [383, 129] width 20 height 20
click at [410, 170] on icon "button" at bounding box center [405, 172] width 10 height 10
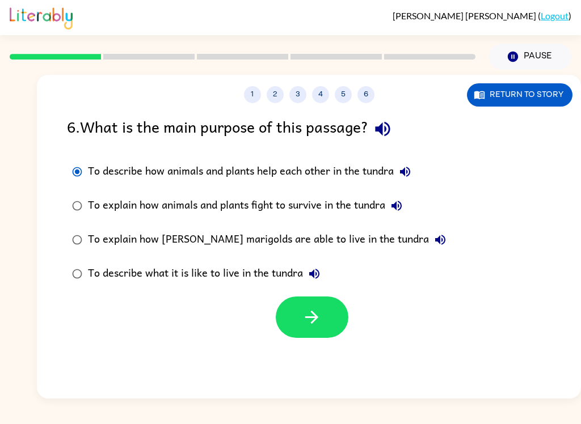
click at [405, 199] on button "To explain how animals and plants fight to survive in the tundra" at bounding box center [396, 206] width 23 height 23
click at [434, 235] on icon "button" at bounding box center [441, 240] width 14 height 14
click at [305, 270] on button "To describe what it is like to live in the tundra" at bounding box center [314, 274] width 23 height 23
click at [318, 321] on icon "button" at bounding box center [312, 318] width 20 height 20
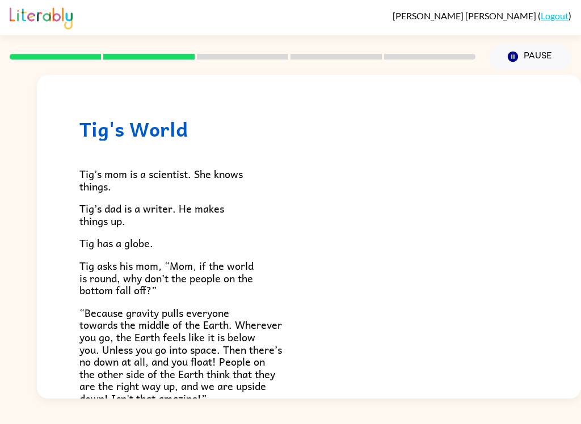
click at [317, 317] on p "“Because gravity pulls everyone towards the middle of the Earth. Wherever you g…" at bounding box center [308, 356] width 459 height 98
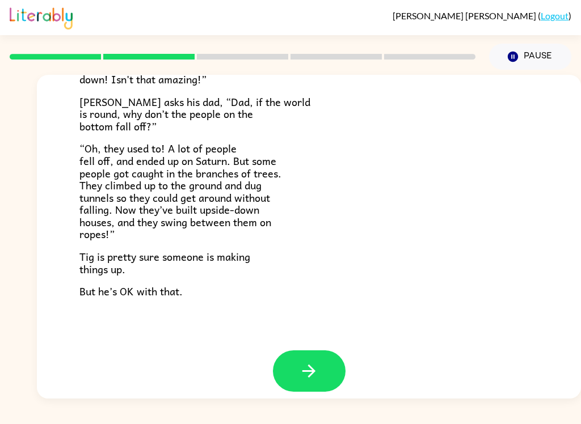
scroll to position [319, 0]
click at [315, 382] on button "button" at bounding box center [309, 371] width 73 height 41
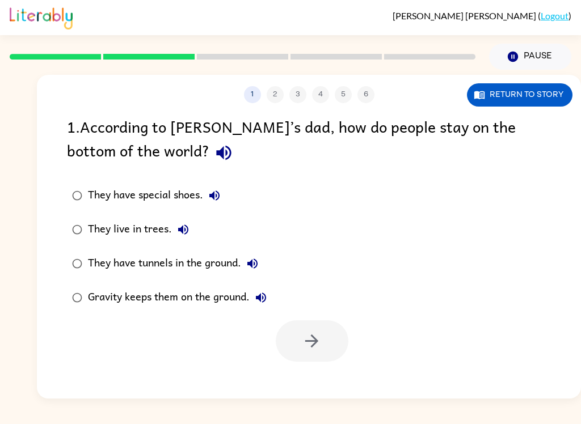
click at [315, 382] on div "1 2 3 4 5 6 Return to story 1 . According to Tig’s dad, how do people stay on t…" at bounding box center [309, 237] width 544 height 324
click at [209, 165] on button "button" at bounding box center [223, 152] width 29 height 29
click at [172, 237] on div "They live in trees." at bounding box center [141, 229] width 107 height 23
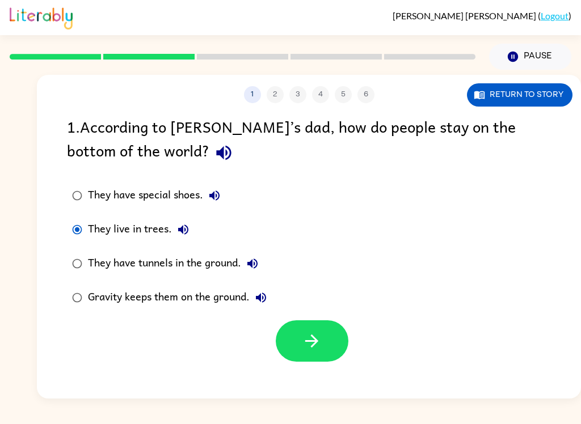
click at [214, 207] on button "They have special shoes." at bounding box center [214, 195] width 23 height 23
click at [217, 205] on button "They have special shoes." at bounding box center [214, 195] width 23 height 23
click at [192, 193] on div "They have special shoes." at bounding box center [157, 195] width 138 height 23
click at [208, 192] on icon "button" at bounding box center [215, 196] width 14 height 14
click at [176, 232] on icon "button" at bounding box center [183, 230] width 14 height 14
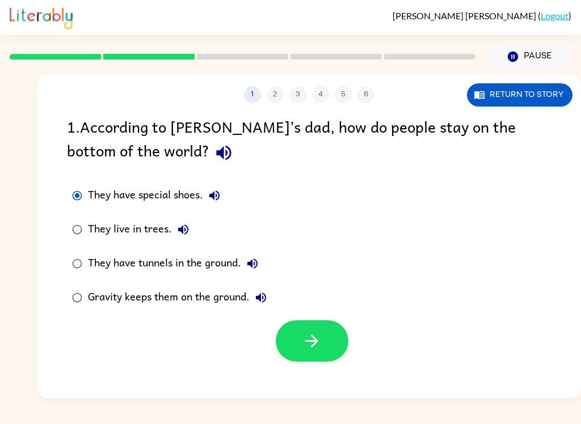
click at [246, 271] on button "They have tunnels in the ground." at bounding box center [252, 264] width 23 height 23
click at [249, 262] on icon "button" at bounding box center [253, 264] width 14 height 14
click at [248, 267] on icon "button" at bounding box center [253, 264] width 14 height 14
click at [249, 266] on icon "button" at bounding box center [253, 264] width 14 height 14
click at [262, 301] on icon "button" at bounding box center [261, 298] width 10 height 10
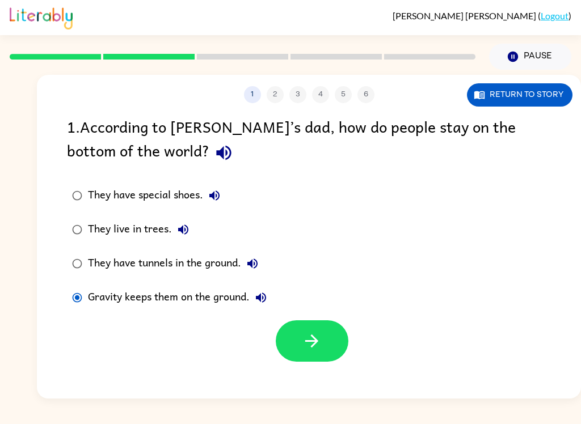
click at [304, 344] on icon "button" at bounding box center [312, 341] width 20 height 20
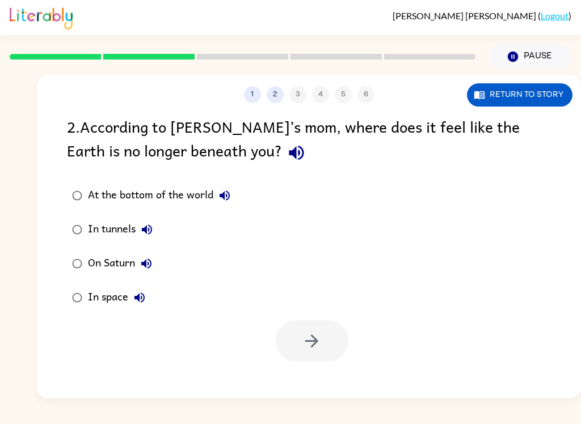
click at [287, 152] on icon "button" at bounding box center [297, 153] width 20 height 20
click at [224, 197] on icon "button" at bounding box center [225, 196] width 10 height 10
click at [148, 234] on icon "button" at bounding box center [147, 230] width 10 height 10
click at [147, 267] on icon "button" at bounding box center [146, 264] width 10 height 10
click at [144, 289] on button "In space" at bounding box center [139, 298] width 23 height 23
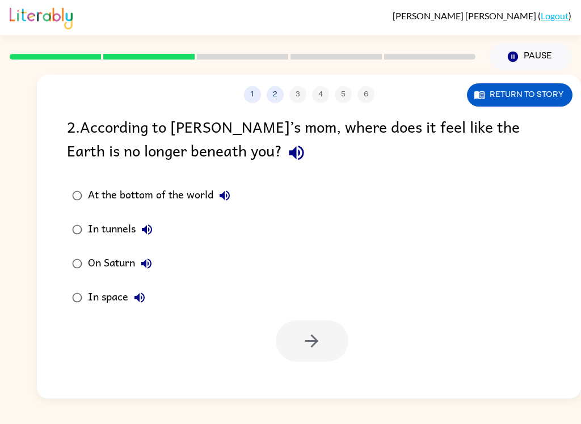
click at [96, 293] on div "In space" at bounding box center [119, 298] width 63 height 23
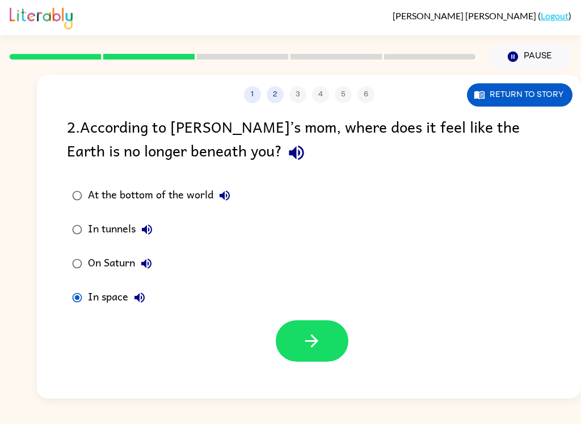
click at [317, 344] on icon "button" at bounding box center [312, 341] width 20 height 20
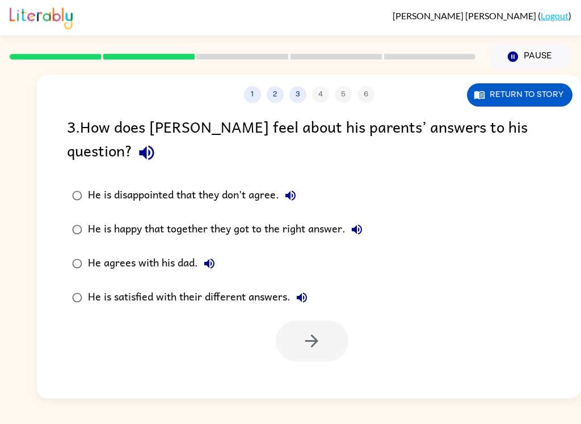
click at [284, 184] on button "He is disappointed that they don't agree." at bounding box center [290, 195] width 23 height 23
click at [157, 143] on icon "button" at bounding box center [147, 153] width 20 height 20
click at [289, 189] on icon "button" at bounding box center [291, 196] width 14 height 14
click at [356, 225] on icon "button" at bounding box center [357, 230] width 10 height 10
click at [208, 257] on icon "button" at bounding box center [210, 264] width 14 height 14
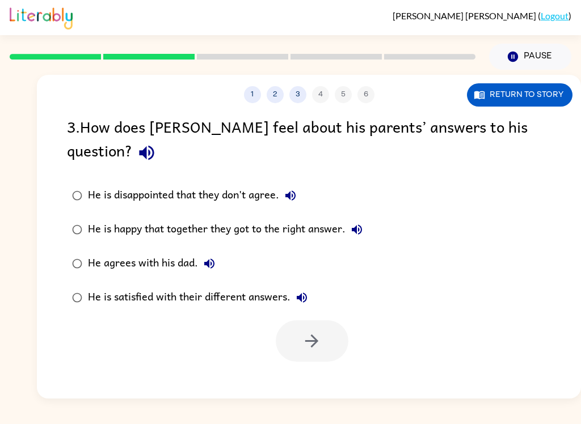
click at [296, 291] on icon "button" at bounding box center [302, 298] width 14 height 14
click at [306, 291] on icon "button" at bounding box center [302, 298] width 14 height 14
click at [306, 287] on button "He is satisfied with their different answers." at bounding box center [302, 298] width 23 height 23
click at [305, 291] on icon "button" at bounding box center [302, 298] width 14 height 14
click at [119, 218] on div "He is happy that together they got to the right answer." at bounding box center [228, 229] width 280 height 23
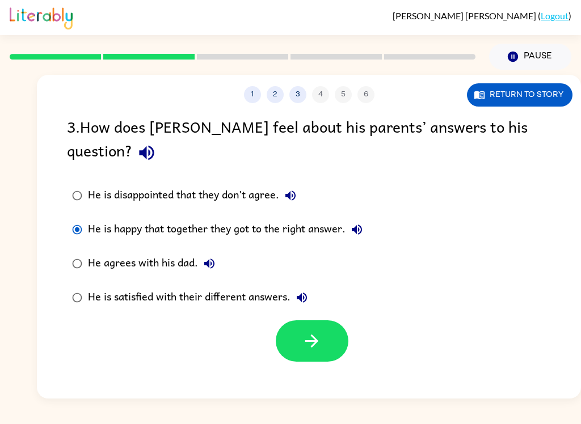
click at [106, 218] on div "He is happy that together they got to the right answer." at bounding box center [228, 229] width 280 height 23
click at [321, 331] on icon "button" at bounding box center [312, 341] width 20 height 20
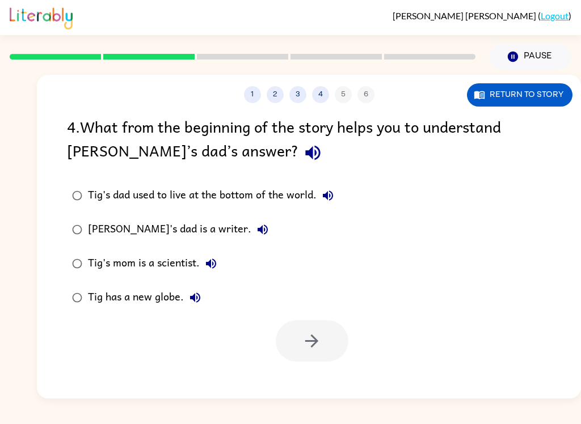
click at [305, 155] on icon "button" at bounding box center [312, 153] width 15 height 15
click at [335, 196] on icon "button" at bounding box center [328, 196] width 14 height 14
click at [258, 233] on icon "button" at bounding box center [263, 230] width 10 height 10
click at [212, 265] on icon "button" at bounding box center [211, 264] width 10 height 10
click at [199, 297] on icon "button" at bounding box center [195, 298] width 10 height 10
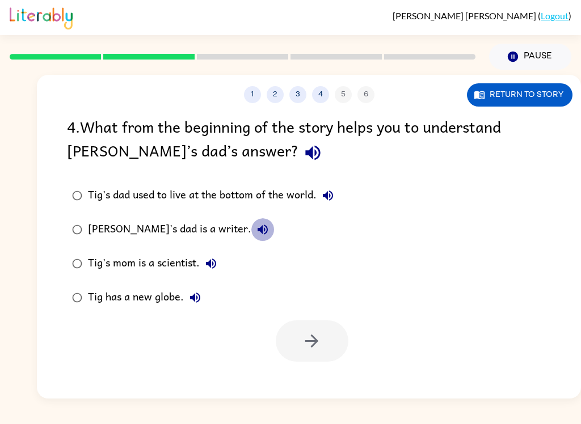
click at [256, 227] on icon "button" at bounding box center [263, 230] width 14 height 14
click at [151, 230] on div "[PERSON_NAME]'s dad is a writer." at bounding box center [181, 229] width 186 height 23
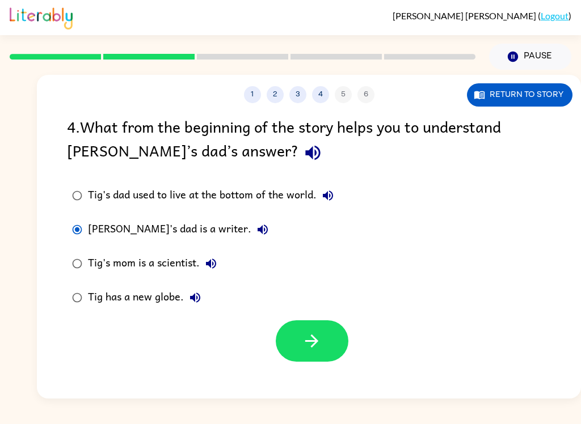
click at [328, 322] on button "button" at bounding box center [312, 341] width 73 height 41
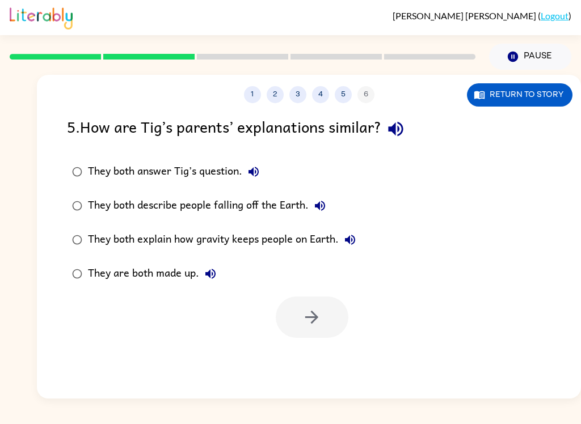
click at [255, 178] on icon "button" at bounding box center [254, 172] width 14 height 14
click at [397, 137] on icon "button" at bounding box center [396, 129] width 20 height 20
click at [385, 134] on div "5 . How are Tig’s parents’ explanations similar?" at bounding box center [309, 129] width 484 height 29
click at [401, 130] on icon "button" at bounding box center [396, 129] width 20 height 20
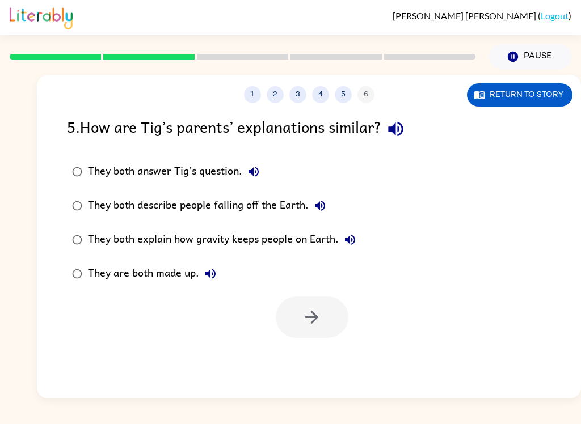
click at [403, 128] on icon "button" at bounding box center [395, 129] width 15 height 15
click at [251, 169] on icon "button" at bounding box center [254, 172] width 14 height 14
click at [314, 201] on icon "button" at bounding box center [320, 206] width 14 height 14
click at [351, 235] on icon "button" at bounding box center [350, 240] width 14 height 14
click at [207, 279] on icon "button" at bounding box center [211, 274] width 14 height 14
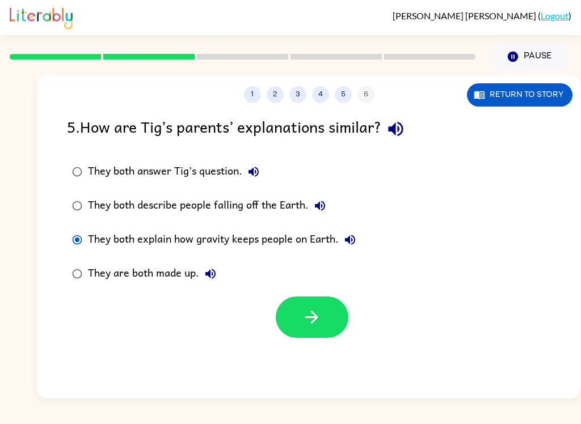
click at [317, 298] on button "button" at bounding box center [312, 317] width 73 height 41
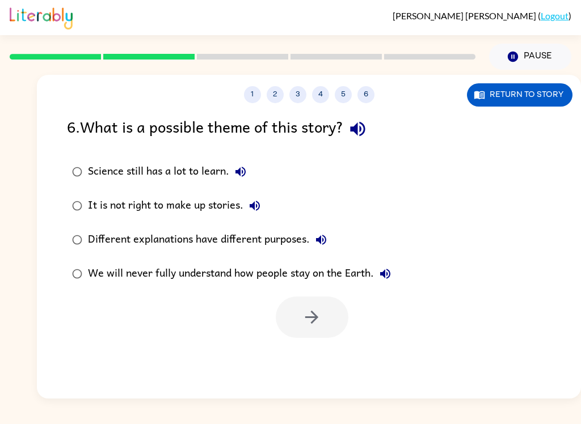
click at [359, 132] on icon "button" at bounding box center [357, 129] width 15 height 15
click at [247, 171] on icon "button" at bounding box center [241, 172] width 14 height 14
click at [266, 208] on button "It is not right to make up stories." at bounding box center [254, 206] width 23 height 23
click at [250, 205] on icon "button" at bounding box center [255, 206] width 14 height 14
click at [256, 213] on icon "button" at bounding box center [255, 206] width 14 height 14
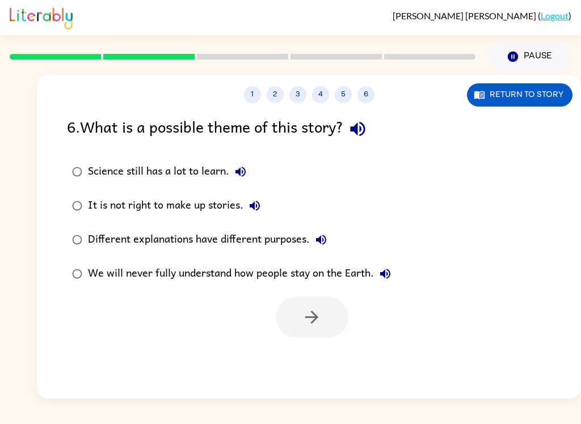
click at [261, 207] on icon "button" at bounding box center [255, 206] width 14 height 14
click at [326, 246] on icon "button" at bounding box center [321, 240] width 14 height 14
click at [311, 247] on div "Different explanations have different purposes." at bounding box center [210, 240] width 245 height 23
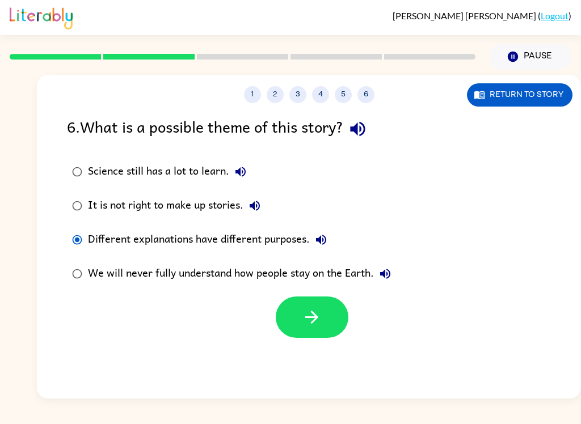
click at [392, 273] on icon "button" at bounding box center [385, 274] width 14 height 14
click at [354, 119] on button "button" at bounding box center [357, 129] width 29 height 29
click at [307, 327] on icon "button" at bounding box center [312, 318] width 20 height 20
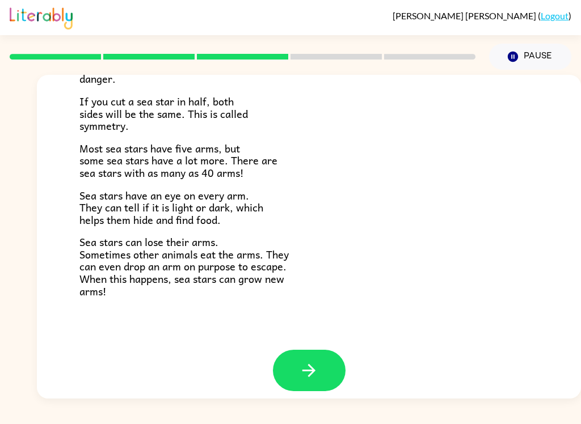
scroll to position [317, 0]
click at [314, 369] on icon "button" at bounding box center [309, 371] width 20 height 20
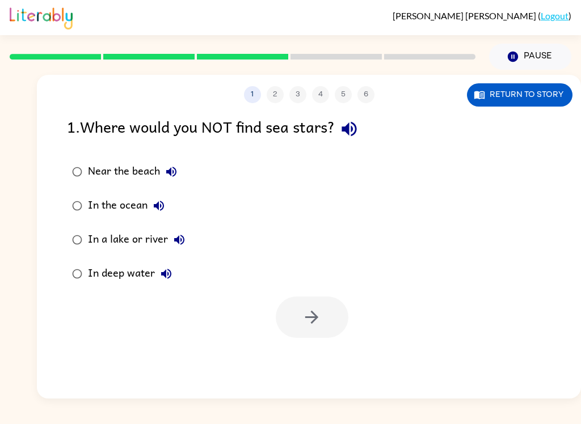
click at [354, 119] on button "button" at bounding box center [349, 129] width 29 height 29
click at [357, 125] on icon "button" at bounding box center [349, 129] width 20 height 20
click at [355, 128] on icon "button" at bounding box center [349, 129] width 20 height 20
click at [359, 125] on icon "button" at bounding box center [349, 129] width 20 height 20
click at [355, 116] on button "button" at bounding box center [349, 129] width 29 height 29
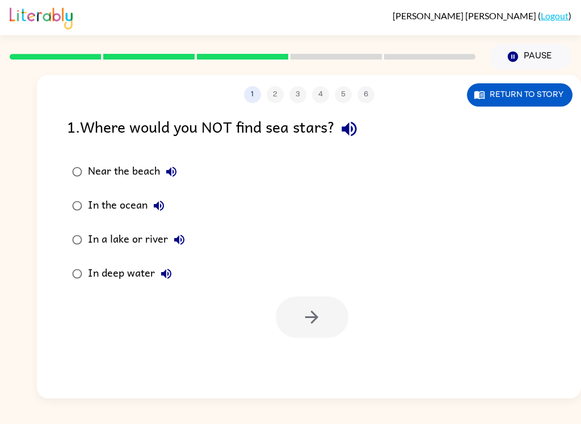
click at [352, 125] on icon "button" at bounding box center [349, 129] width 20 height 20
click at [184, 242] on icon "button" at bounding box center [179, 240] width 14 height 14
click at [168, 277] on icon "button" at bounding box center [166, 274] width 14 height 14
click at [182, 250] on button "In a lake or river" at bounding box center [179, 240] width 23 height 23
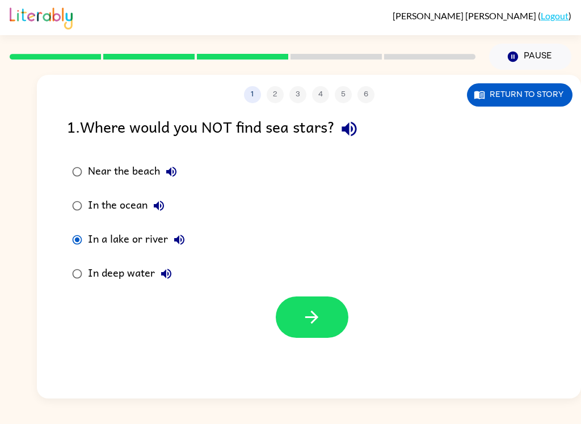
click at [311, 327] on icon "button" at bounding box center [312, 318] width 20 height 20
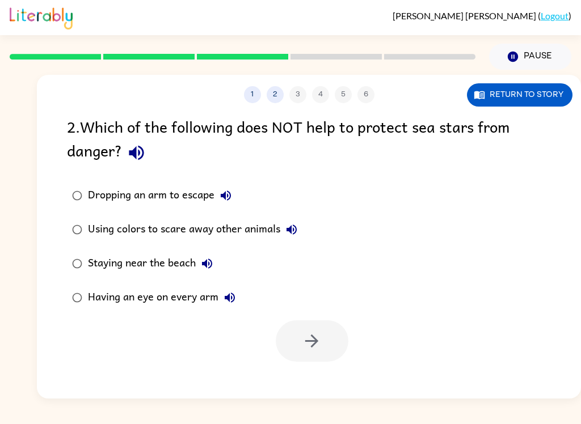
click at [138, 154] on icon "button" at bounding box center [136, 153] width 15 height 15
click at [225, 201] on icon "button" at bounding box center [226, 196] width 14 height 14
click at [284, 239] on button "Using colors to scare away other animals" at bounding box center [291, 229] width 23 height 23
click at [202, 271] on icon "button" at bounding box center [207, 264] width 14 height 14
click at [218, 262] on button "Staying near the beach" at bounding box center [207, 264] width 23 height 23
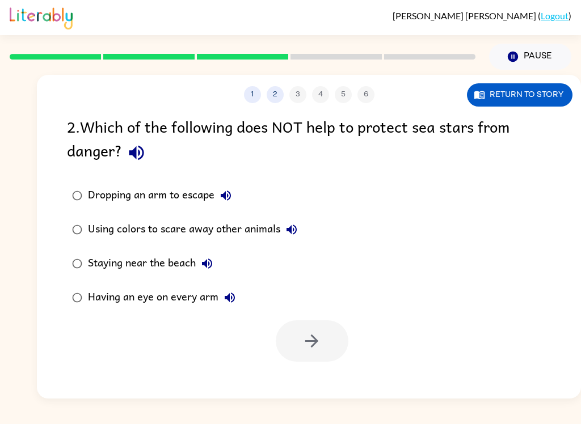
click at [211, 271] on icon "button" at bounding box center [207, 264] width 14 height 14
click at [230, 299] on icon "button" at bounding box center [230, 298] width 14 height 14
click at [144, 165] on button "button" at bounding box center [136, 152] width 29 height 29
click at [286, 237] on icon "button" at bounding box center [292, 230] width 14 height 14
click at [211, 271] on icon "button" at bounding box center [207, 264] width 14 height 14
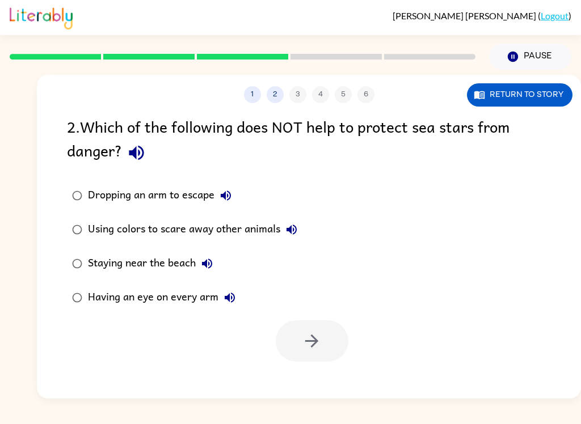
click at [225, 299] on icon "button" at bounding box center [230, 298] width 10 height 10
click at [218, 203] on button "Dropping an arm to escape" at bounding box center [225, 195] width 23 height 23
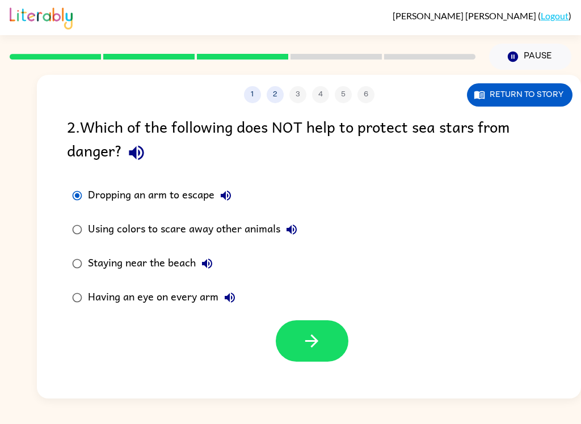
click at [317, 335] on icon "button" at bounding box center [312, 341] width 20 height 20
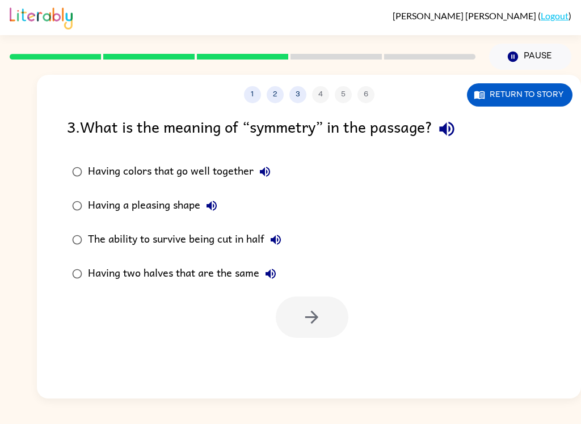
click at [449, 125] on icon "button" at bounding box center [447, 129] width 20 height 20
click at [454, 128] on icon "button" at bounding box center [446, 129] width 15 height 15
click at [264, 171] on icon "button" at bounding box center [265, 172] width 10 height 10
click at [458, 141] on button "button" at bounding box center [446, 129] width 29 height 29
click at [458, 140] on button "button" at bounding box center [446, 129] width 29 height 29
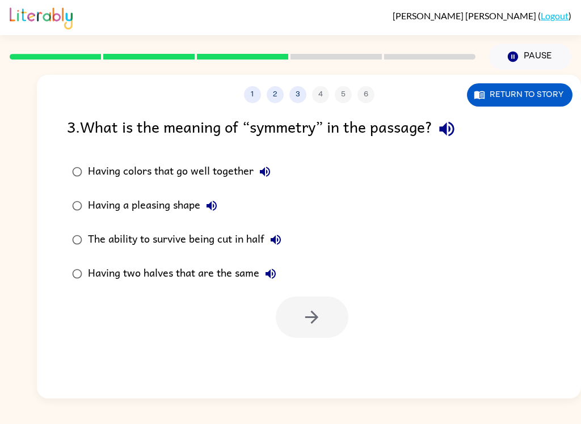
click at [441, 126] on icon "button" at bounding box center [447, 129] width 20 height 20
click at [457, 127] on icon "button" at bounding box center [447, 129] width 20 height 20
click at [449, 125] on icon "button" at bounding box center [447, 129] width 20 height 20
click at [451, 133] on icon "button" at bounding box center [446, 129] width 15 height 15
click at [447, 132] on icon "button" at bounding box center [447, 129] width 20 height 20
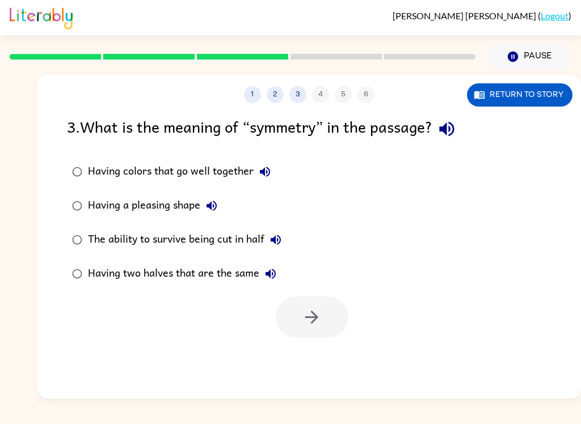
click at [261, 164] on button "Having colors that go well together" at bounding box center [265, 172] width 23 height 23
click at [213, 209] on icon "button" at bounding box center [212, 206] width 14 height 14
click at [268, 240] on button "The ability to survive being cut in half" at bounding box center [275, 240] width 23 height 23
click at [267, 273] on icon "button" at bounding box center [271, 274] width 14 height 14
click at [155, 165] on div "Having colors that go well together" at bounding box center [182, 172] width 188 height 23
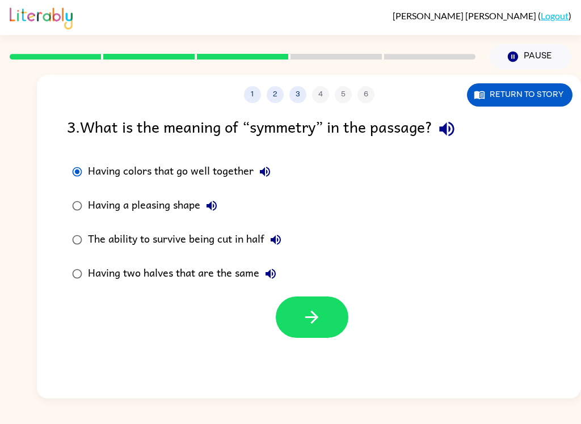
click at [316, 319] on icon "button" at bounding box center [311, 317] width 13 height 13
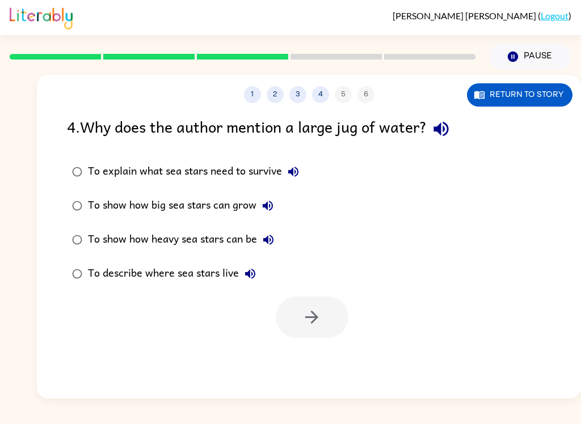
click at [447, 125] on icon "button" at bounding box center [441, 129] width 20 height 20
click at [451, 138] on icon "button" at bounding box center [441, 129] width 20 height 20
click at [294, 176] on icon "button" at bounding box center [293, 172] width 10 height 10
click at [261, 207] on icon "button" at bounding box center [268, 206] width 14 height 14
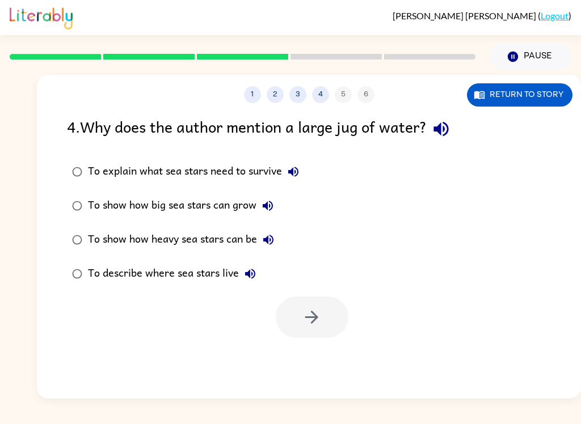
click at [270, 237] on icon "button" at bounding box center [269, 240] width 14 height 14
click at [246, 283] on button "To describe where sea stars live" at bounding box center [250, 274] width 23 height 23
click at [202, 208] on div "To show how big sea stars can grow" at bounding box center [183, 206] width 191 height 23
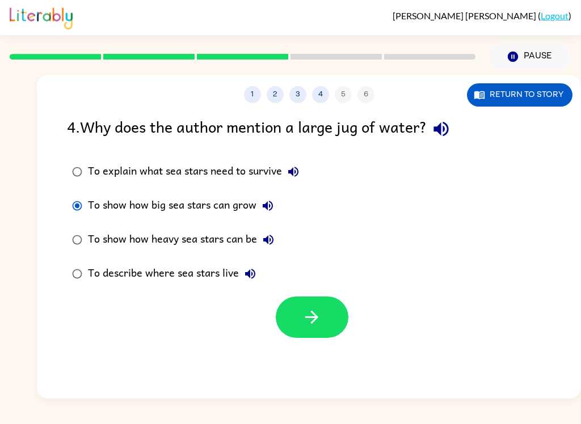
click at [148, 197] on div "To show how big sea stars can grow" at bounding box center [183, 206] width 191 height 23
click at [315, 303] on button "button" at bounding box center [312, 317] width 73 height 41
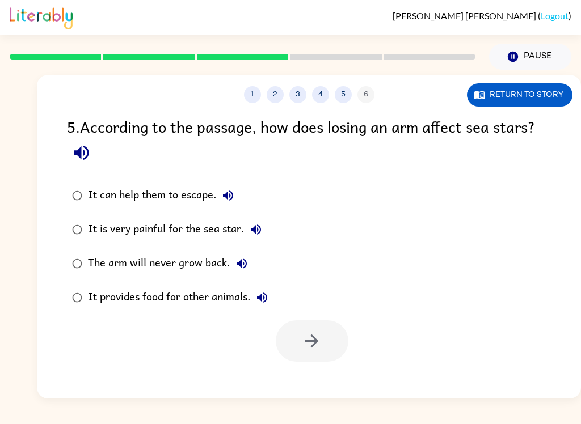
click at [321, 346] on div at bounding box center [312, 341] width 73 height 41
click at [108, 146] on div "5 . According to the passage, how does losing an arm affect sea stars?" at bounding box center [309, 141] width 484 height 53
click at [78, 157] on icon "button" at bounding box center [81, 153] width 15 height 15
click at [82, 140] on button "button" at bounding box center [81, 152] width 29 height 29
click at [74, 157] on icon "button" at bounding box center [81, 153] width 20 height 20
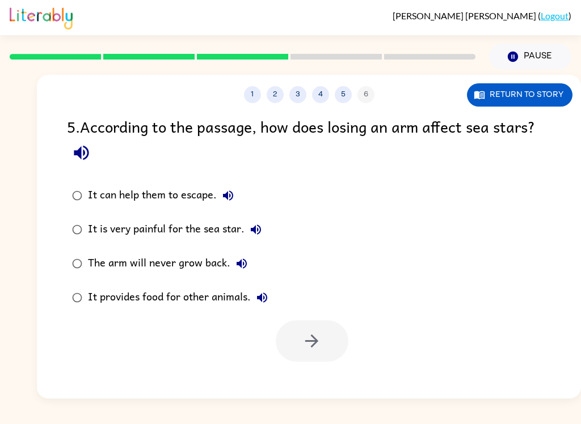
click at [229, 191] on icon "button" at bounding box center [228, 196] width 14 height 14
click at [250, 233] on icon "button" at bounding box center [256, 230] width 14 height 14
click at [233, 269] on button "The arm will never grow back." at bounding box center [241, 264] width 23 height 23
click at [265, 293] on icon "button" at bounding box center [262, 298] width 14 height 14
click at [218, 200] on button "It can help them to escape." at bounding box center [228, 195] width 23 height 23
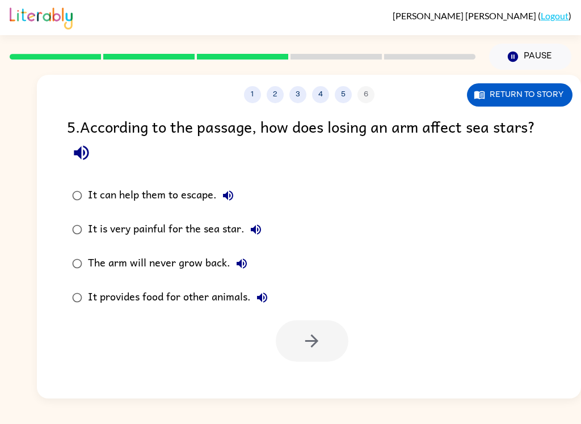
click at [172, 195] on div "It can help them to escape." at bounding box center [164, 195] width 152 height 23
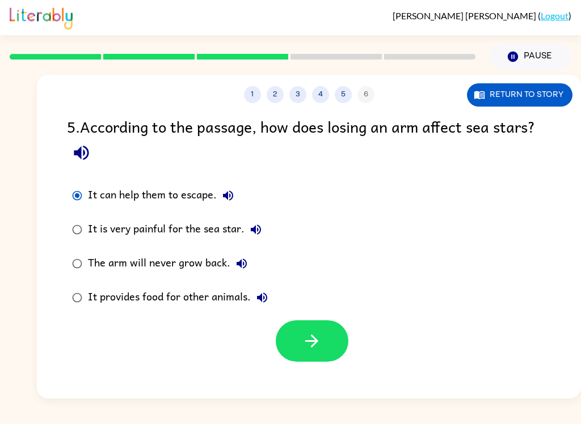
click at [310, 343] on icon "button" at bounding box center [311, 341] width 13 height 13
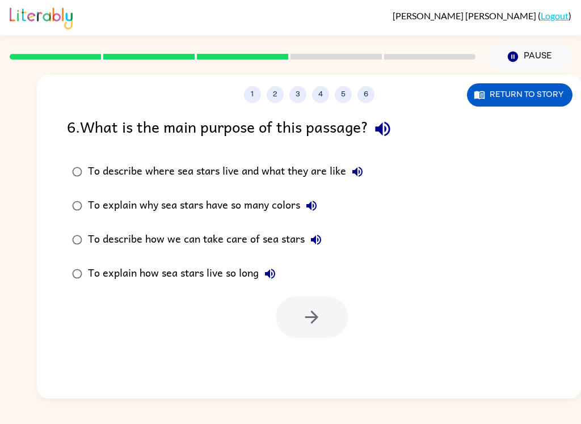
click at [381, 128] on icon "button" at bounding box center [382, 129] width 15 height 15
click at [356, 172] on icon "button" at bounding box center [357, 172] width 10 height 10
click at [397, 131] on button "button" at bounding box center [382, 129] width 29 height 29
click at [307, 208] on icon "button" at bounding box center [312, 206] width 14 height 14
click at [334, 238] on label "To describe how we can take care of sea stars" at bounding box center [218, 240] width 314 height 34
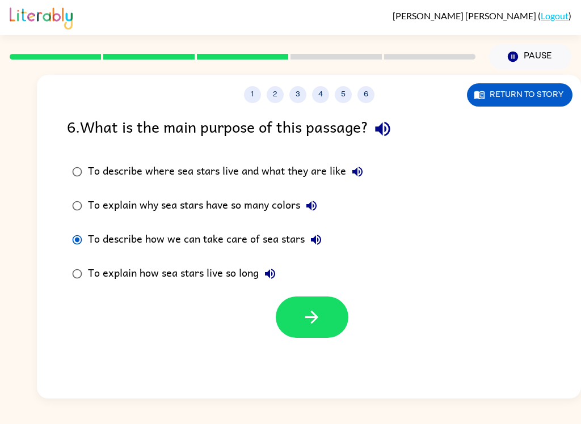
click at [333, 238] on label "To describe how we can take care of sea stars" at bounding box center [218, 240] width 314 height 34
click at [312, 241] on icon "button" at bounding box center [316, 240] width 10 height 10
click at [337, 359] on div "1 2 3 4 5 6 Return to story 6 . What is the main purpose of this passage? To de…" at bounding box center [309, 237] width 544 height 324
click at [327, 313] on button "button" at bounding box center [312, 317] width 73 height 41
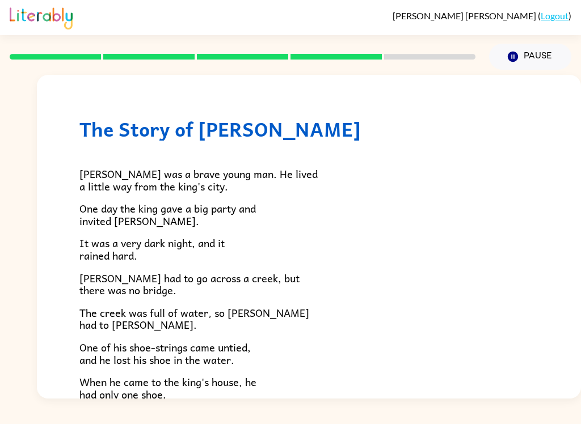
click at [315, 307] on p "The creek was full of water, so [PERSON_NAME] had to [PERSON_NAME]." at bounding box center [308, 319] width 459 height 24
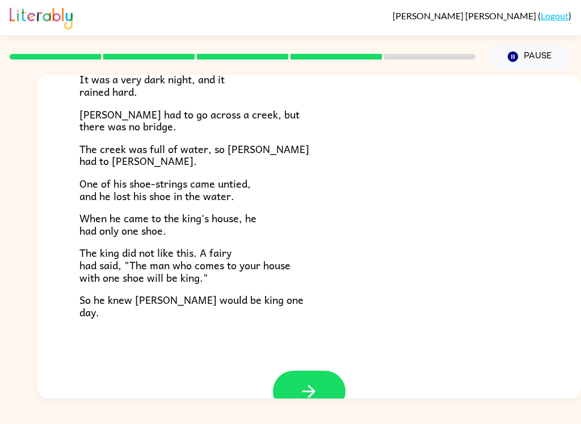
scroll to position [165, 0]
click at [319, 385] on button "button" at bounding box center [309, 391] width 73 height 41
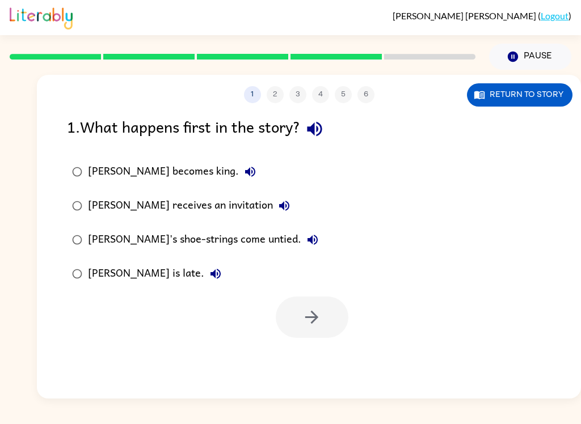
scroll to position [0, 0]
click at [322, 129] on icon "button" at bounding box center [314, 129] width 15 height 15
click at [329, 129] on button "button" at bounding box center [314, 129] width 29 height 29
click at [322, 132] on icon "button" at bounding box center [314, 129] width 15 height 15
click at [245, 170] on icon "button" at bounding box center [250, 172] width 10 height 10
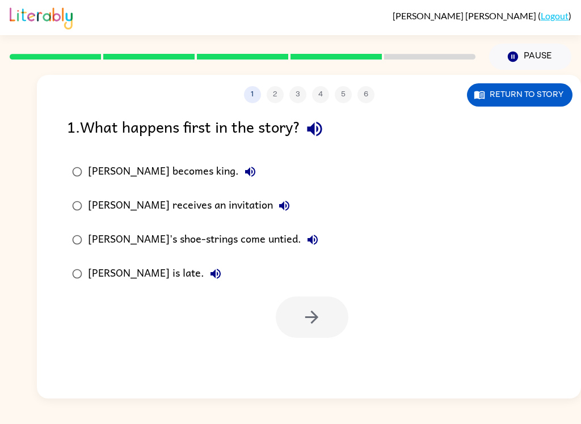
click at [273, 204] on button "[PERSON_NAME] receives an invitation" at bounding box center [284, 206] width 23 height 23
click at [308, 242] on icon "button" at bounding box center [313, 240] width 10 height 10
click at [211, 274] on icon "button" at bounding box center [216, 274] width 10 height 10
click at [199, 233] on div "[PERSON_NAME]'s shoe-strings come untied." at bounding box center [206, 240] width 236 height 23
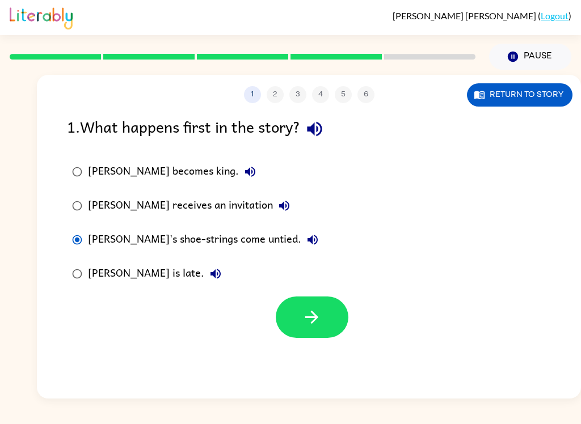
click at [303, 323] on icon "button" at bounding box center [312, 318] width 20 height 20
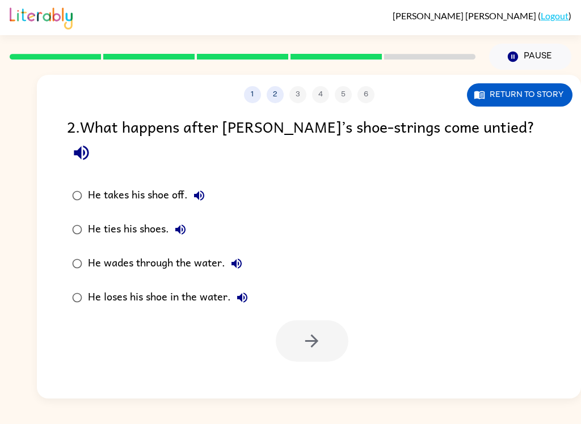
click at [196, 189] on icon "button" at bounding box center [199, 196] width 14 height 14
click at [89, 146] on icon "button" at bounding box center [81, 153] width 15 height 15
click at [183, 225] on icon "button" at bounding box center [180, 230] width 10 height 10
click at [230, 253] on button "He wades through the water." at bounding box center [236, 264] width 23 height 23
click at [201, 287] on div "He loses his shoe in the water." at bounding box center [171, 298] width 166 height 23
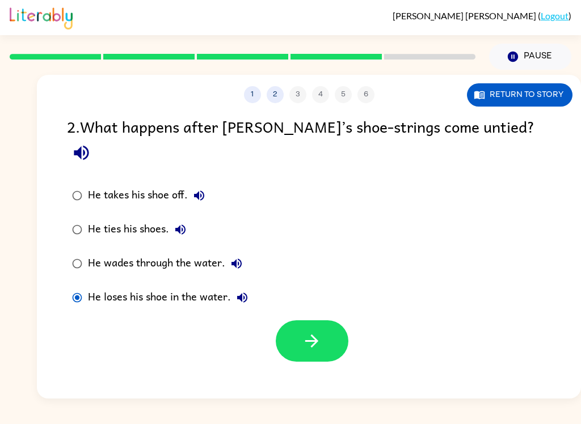
click at [169, 287] on div "He loses his shoe in the water." at bounding box center [171, 298] width 166 height 23
click at [318, 331] on icon "button" at bounding box center [312, 341] width 20 height 20
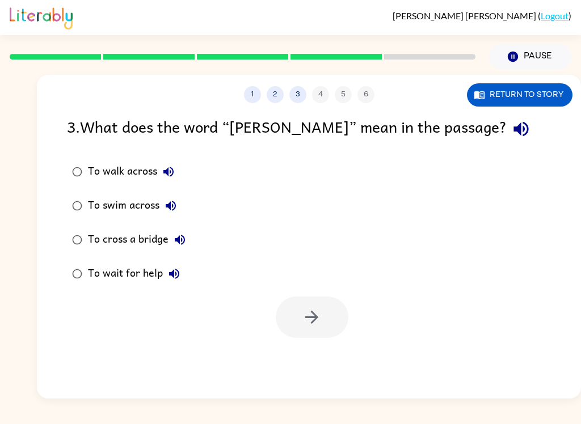
click at [511, 125] on icon "button" at bounding box center [521, 129] width 20 height 20
click at [162, 172] on icon "button" at bounding box center [169, 172] width 14 height 14
click at [170, 209] on icon "button" at bounding box center [171, 206] width 10 height 10
click at [171, 217] on button "To swim across" at bounding box center [170, 206] width 23 height 23
click at [168, 217] on button "To swim across" at bounding box center [170, 206] width 23 height 23
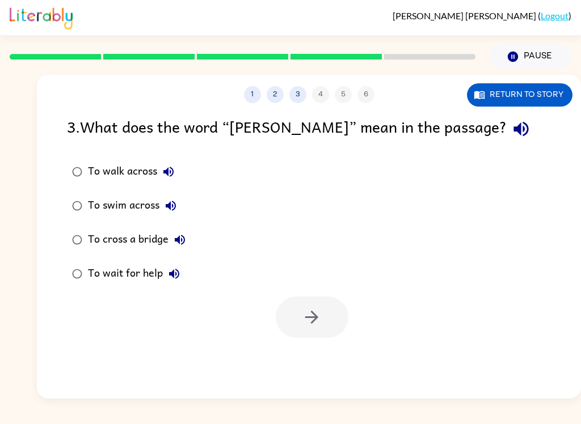
click at [168, 245] on div "To cross a bridge" at bounding box center [139, 240] width 103 height 23
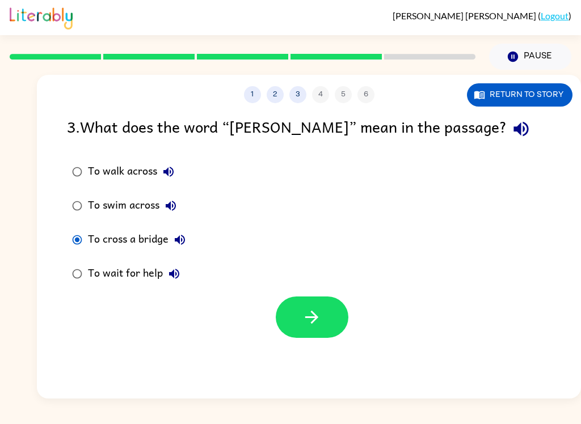
click at [172, 247] on button "To cross a bridge" at bounding box center [180, 240] width 23 height 23
click at [167, 280] on icon "button" at bounding box center [174, 274] width 14 height 14
click at [111, 280] on div "To wait for help" at bounding box center [137, 274] width 98 height 23
click at [123, 277] on div "To wait for help" at bounding box center [137, 274] width 98 height 23
click at [113, 291] on label "To wait for help" at bounding box center [129, 274] width 136 height 34
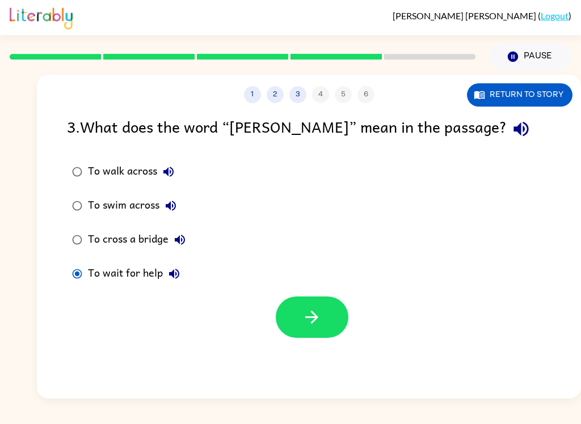
click at [135, 285] on div "To wait for help" at bounding box center [137, 274] width 98 height 23
click at [129, 291] on label "To wait for help" at bounding box center [129, 274] width 136 height 34
click at [124, 311] on div at bounding box center [309, 314] width 544 height 47
click at [128, 287] on label "To wait for help" at bounding box center [129, 274] width 136 height 34
click at [336, 315] on button "button" at bounding box center [312, 317] width 73 height 41
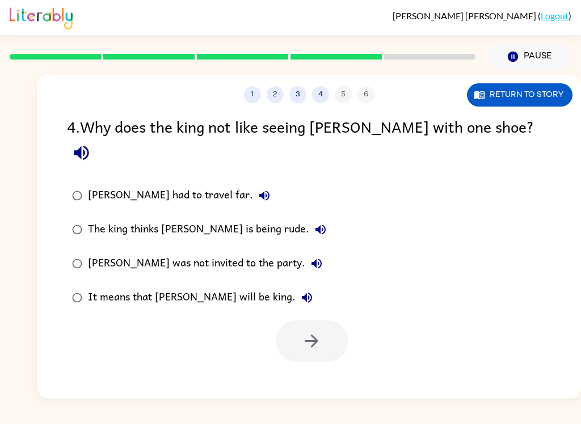
click at [91, 143] on icon "button" at bounding box center [81, 153] width 20 height 20
click at [258, 189] on icon "button" at bounding box center [265, 196] width 14 height 14
click at [315, 225] on icon "button" at bounding box center [320, 230] width 10 height 10
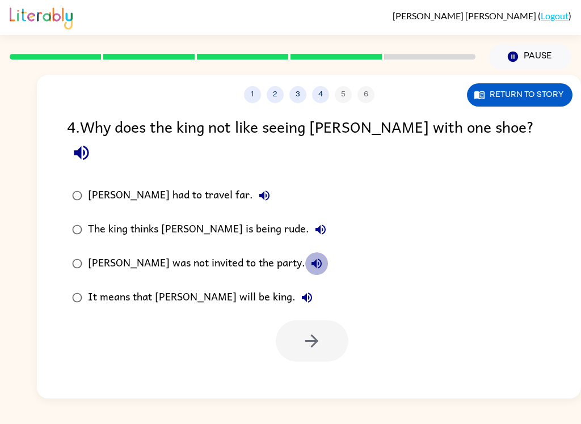
click at [310, 257] on icon "button" at bounding box center [317, 264] width 14 height 14
click at [300, 291] on icon "button" at bounding box center [307, 298] width 14 height 14
click at [201, 287] on div "It means that [PERSON_NAME] will be king." at bounding box center [203, 298] width 230 height 23
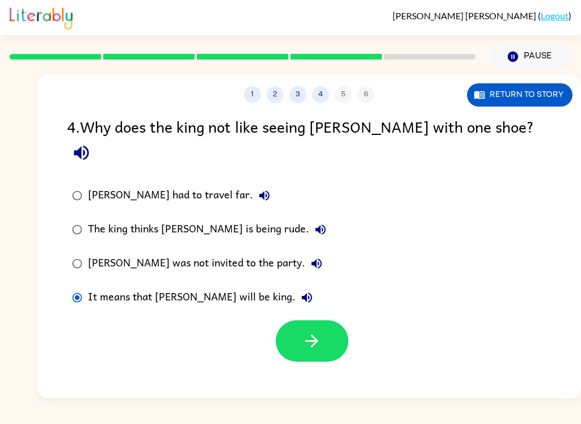
click at [315, 331] on icon "button" at bounding box center [312, 341] width 20 height 20
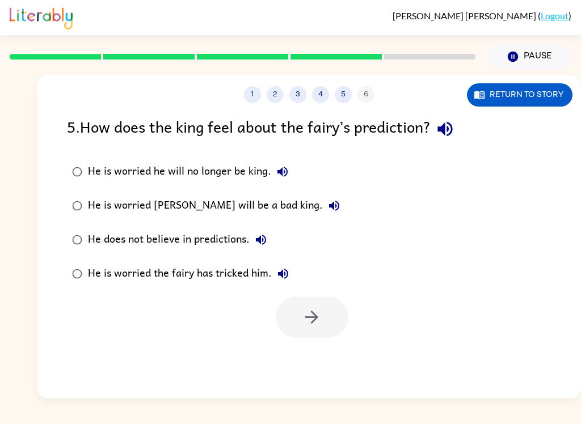
click at [453, 121] on icon "button" at bounding box center [445, 129] width 20 height 20
click at [279, 176] on icon "button" at bounding box center [283, 172] width 14 height 14
click at [329, 208] on icon "button" at bounding box center [334, 206] width 10 height 10
click at [262, 245] on icon "button" at bounding box center [261, 240] width 14 height 14
click at [289, 275] on icon "button" at bounding box center [283, 274] width 14 height 14
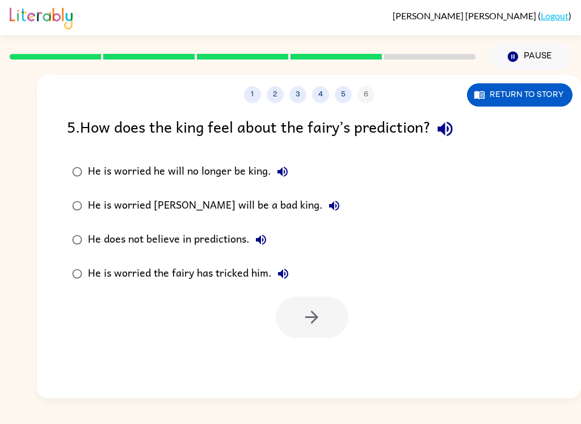
click at [175, 263] on div "He is worried the fairy has tricked him." at bounding box center [191, 274] width 207 height 23
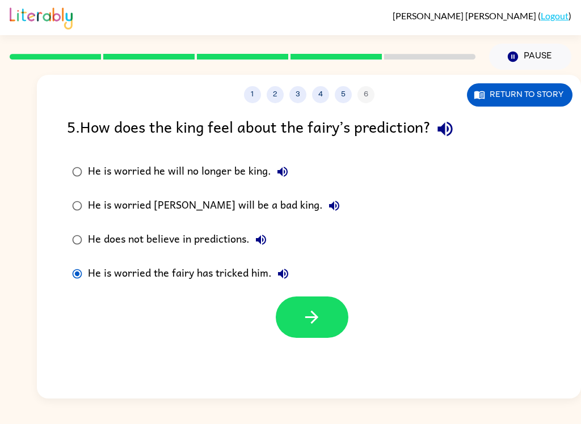
click at [285, 317] on button "button" at bounding box center [312, 317] width 73 height 41
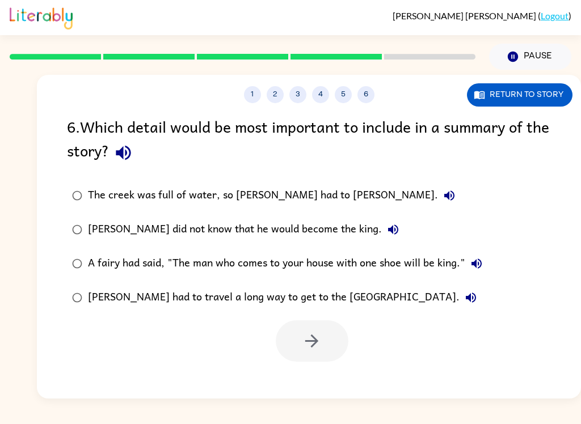
click at [133, 153] on icon "button" at bounding box center [123, 153] width 20 height 20
click at [292, 235] on div "[PERSON_NAME] did not know that he would become the king." at bounding box center [246, 229] width 317 height 23
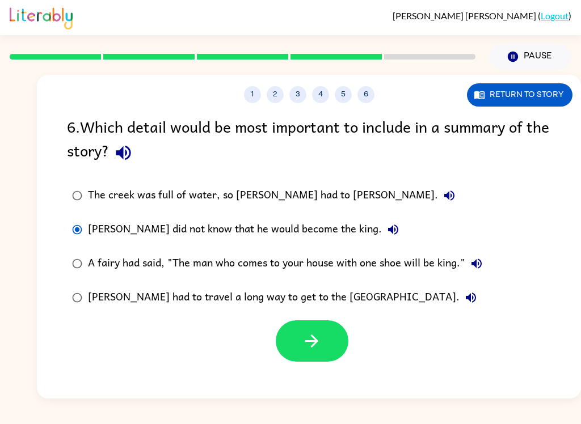
click at [444, 197] on icon "button" at bounding box center [449, 196] width 10 height 10
click at [386, 236] on icon "button" at bounding box center [393, 230] width 14 height 14
click at [478, 259] on icon "button" at bounding box center [477, 264] width 14 height 14
click at [470, 258] on button "A fairy had said, "The man who comes to your house with one shoe will be king."" at bounding box center [476, 264] width 23 height 23
click at [475, 266] on icon "button" at bounding box center [477, 264] width 10 height 10
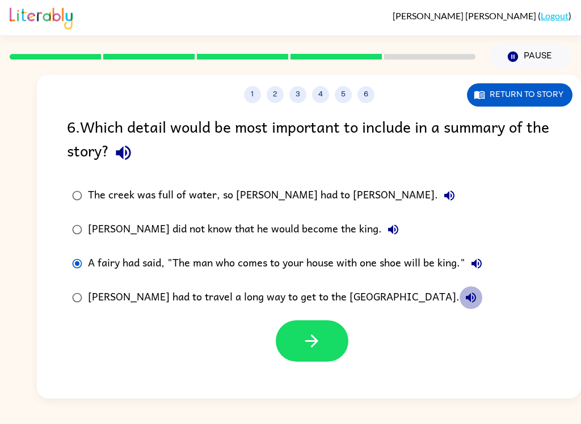
click at [460, 290] on button "[PERSON_NAME] had to travel a long way to get to the [GEOGRAPHIC_DATA]." at bounding box center [471, 298] width 23 height 23
click at [311, 347] on icon "button" at bounding box center [312, 341] width 20 height 20
